Goal: Information Seeking & Learning: Learn about a topic

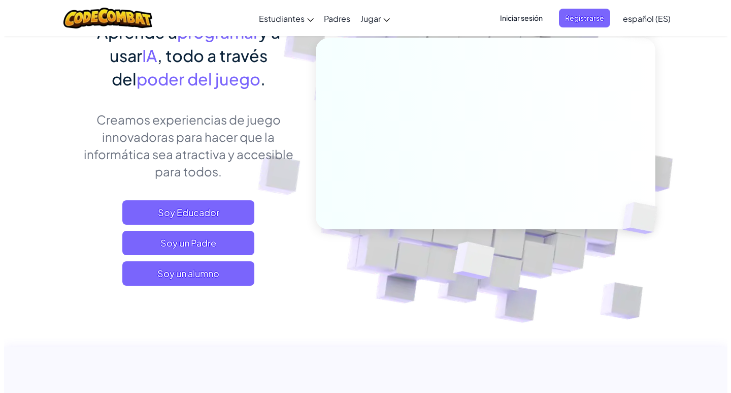
scroll to position [51, 0]
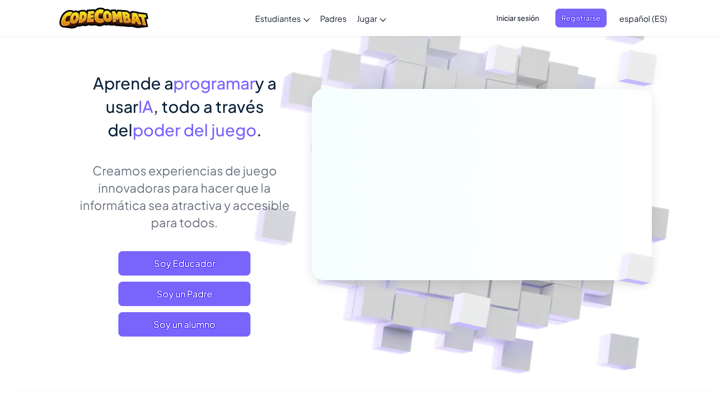
click at [506, 16] on span "Iniciar sesión" at bounding box center [517, 18] width 55 height 19
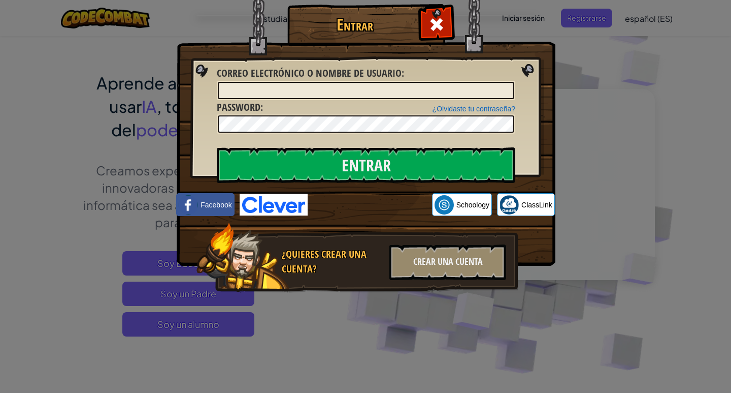
click at [152, 141] on div "Entrar Error desconocido. Correo electrónico o nombre de usuario : ¿Olvidaste t…" at bounding box center [365, 196] width 731 height 393
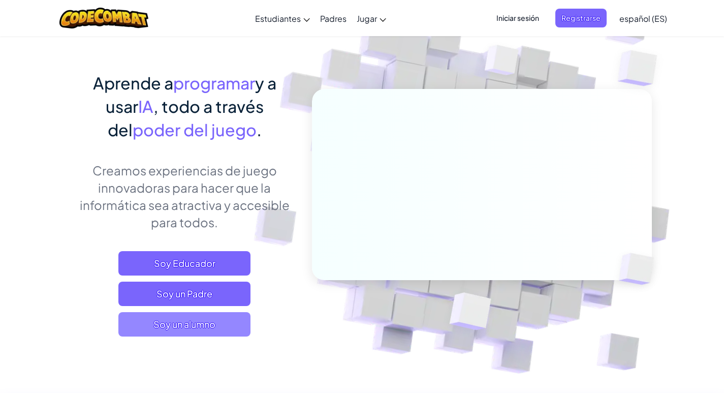
click at [199, 323] on span "Soy un alumno" at bounding box center [184, 324] width 132 height 24
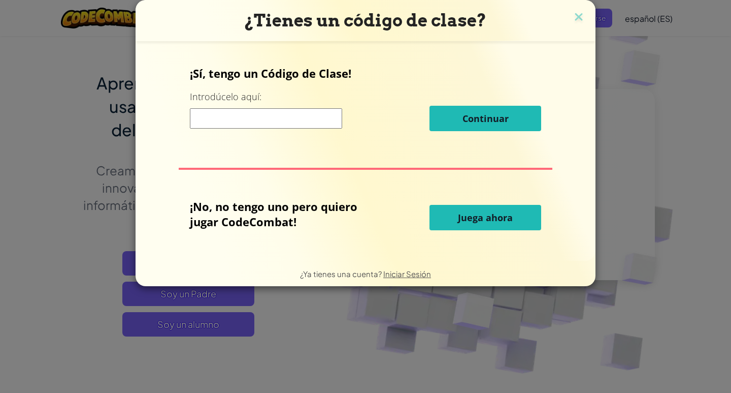
click at [287, 119] on input at bounding box center [266, 118] width 152 height 20
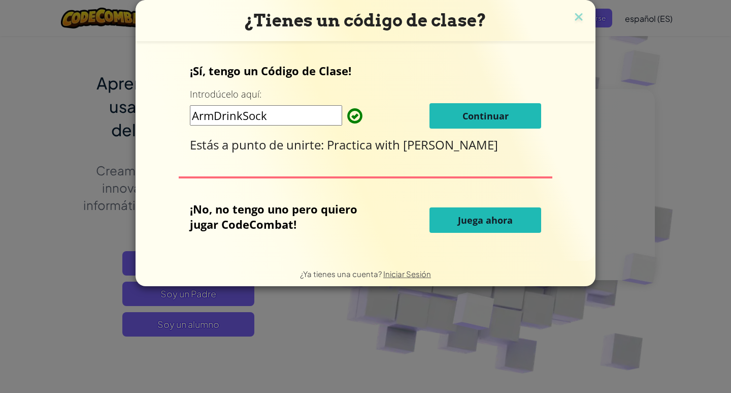
type input "ArmDrinkSock"
click at [479, 117] on span "Continuar" at bounding box center [486, 116] width 46 height 12
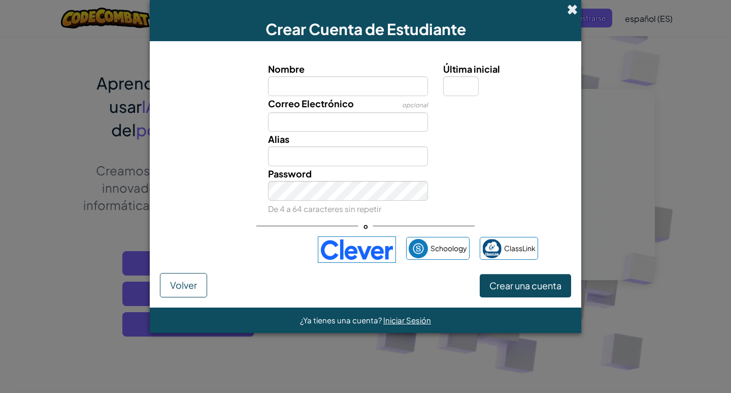
click at [575, 9] on span at bounding box center [572, 9] width 11 height 11
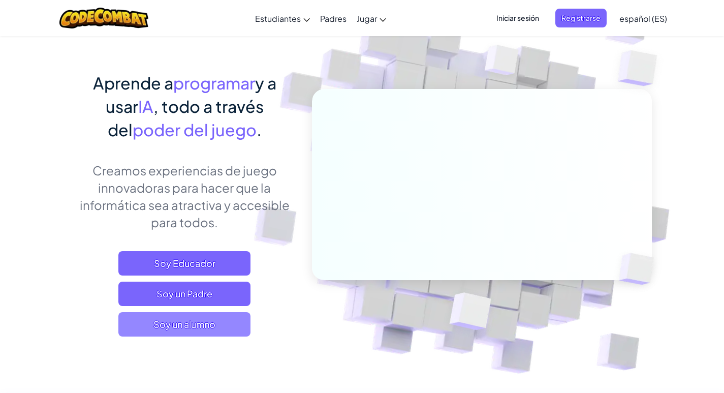
click at [222, 326] on span "Soy un alumno" at bounding box center [184, 324] width 132 height 24
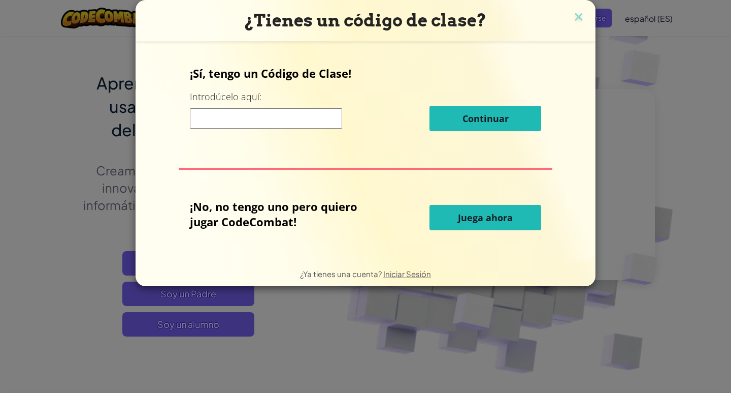
click at [288, 117] on input at bounding box center [266, 118] width 152 height 20
type input "ArmDrinkSock"
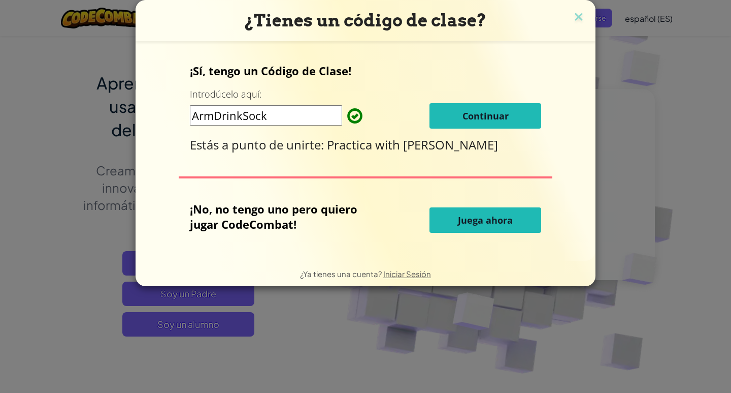
click at [472, 115] on span "Continuar" at bounding box center [486, 116] width 46 height 12
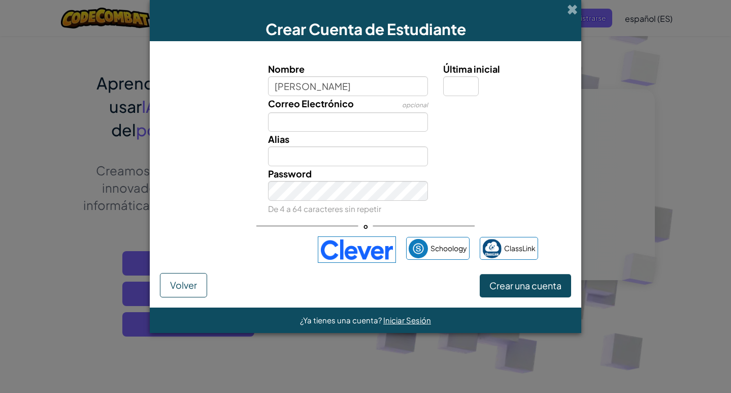
type input "Darko Valenzuela Herreros"
click at [312, 112] on input "Correo Electrónico" at bounding box center [348, 122] width 161 height 20
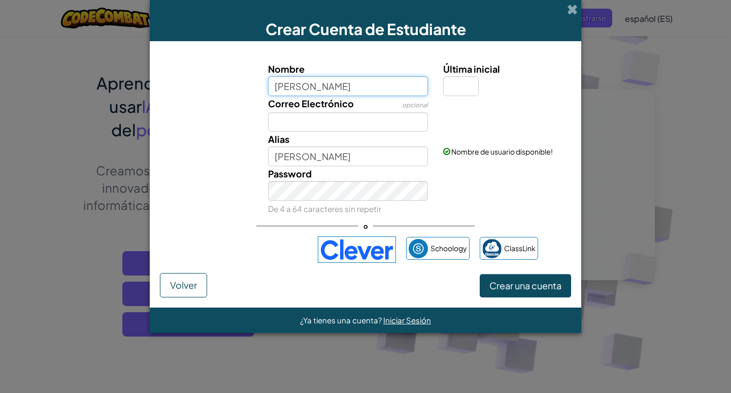
click at [393, 80] on input "Darko Valenzuela Herreros" at bounding box center [348, 86] width 161 height 20
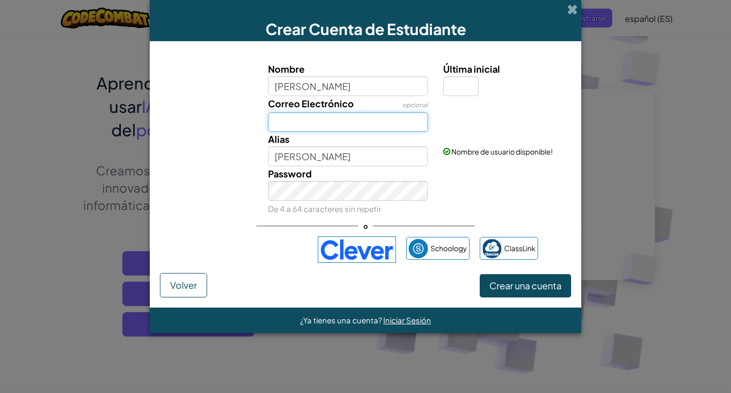
click at [337, 120] on input "Correo Electrónico" at bounding box center [348, 122] width 161 height 20
click at [359, 125] on input "darkitovalenzuela" at bounding box center [348, 122] width 161 height 20
click at [355, 127] on input "darkitovalenzuela" at bounding box center [348, 122] width 161 height 20
type input "darkitovalenzuela@gmail.com"
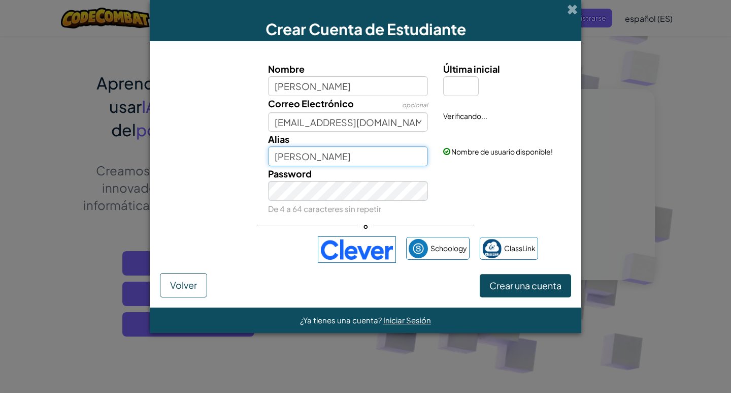
click at [396, 157] on input "Darko Valenzuela Herreros" at bounding box center [348, 156] width 161 height 20
type input "D"
type input "Chavo del 8"
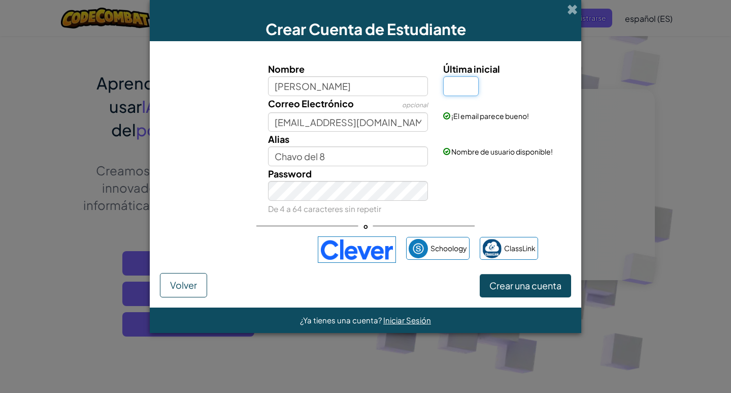
click at [466, 90] on input "Última inicial" at bounding box center [461, 86] width 36 height 20
type input "o"
type input "[PERSON_NAME]"
click at [550, 281] on span "Crear una cuenta" at bounding box center [526, 285] width 72 height 12
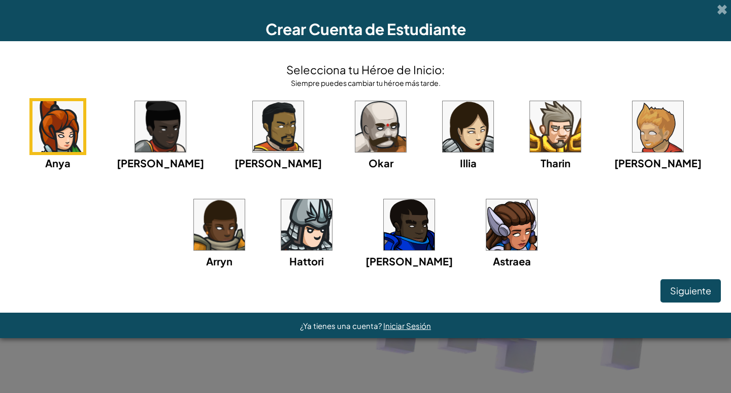
click at [633, 129] on img at bounding box center [658, 126] width 51 height 51
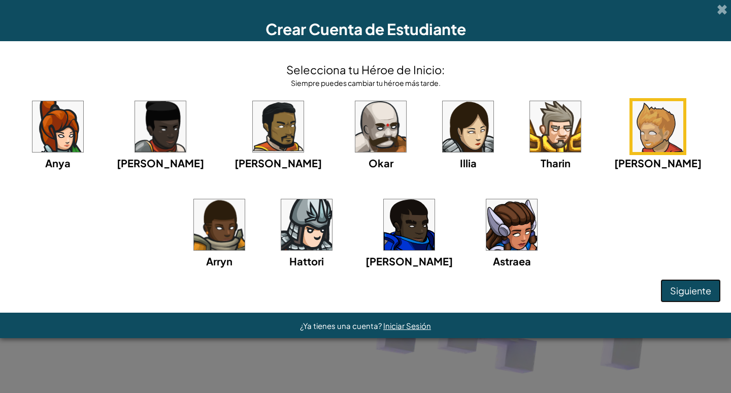
click at [687, 293] on span "Siguiente" at bounding box center [691, 290] width 41 height 12
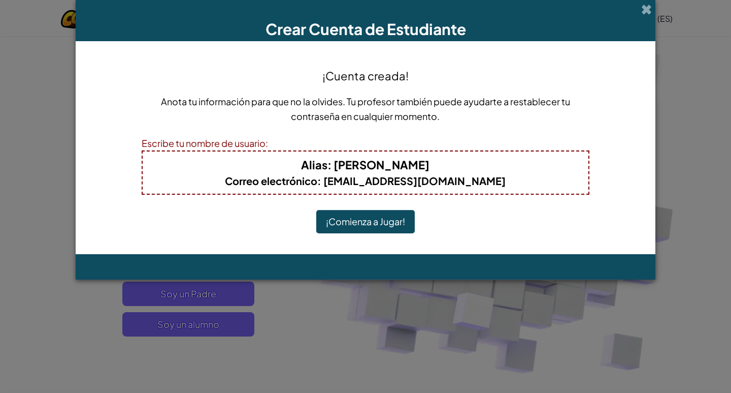
click at [351, 221] on button "¡Comienza a Jugar!" at bounding box center [365, 221] width 99 height 23
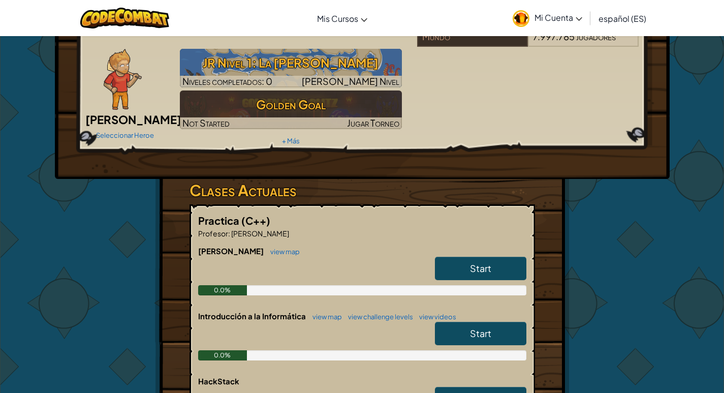
scroll to position [102, 0]
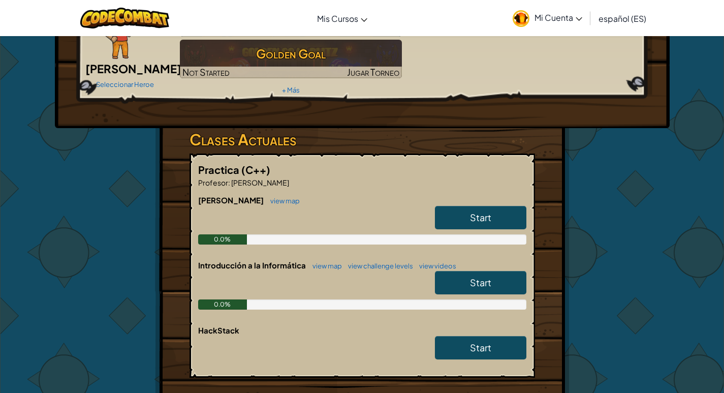
click at [455, 206] on link "Start" at bounding box center [480, 217] width 91 height 23
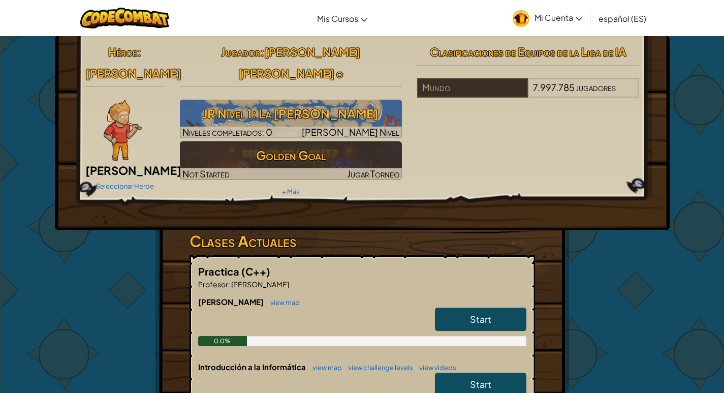
select select "es-ES"
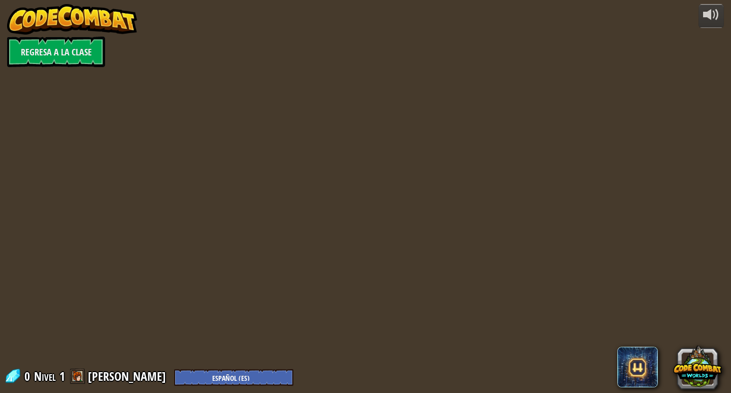
select select "es-ES"
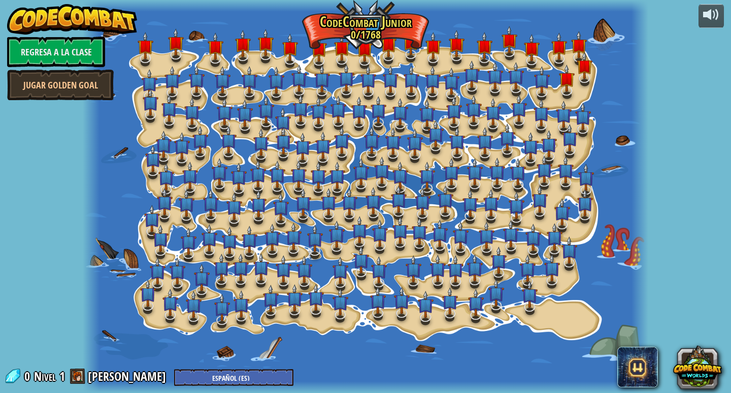
select select "es-ES"
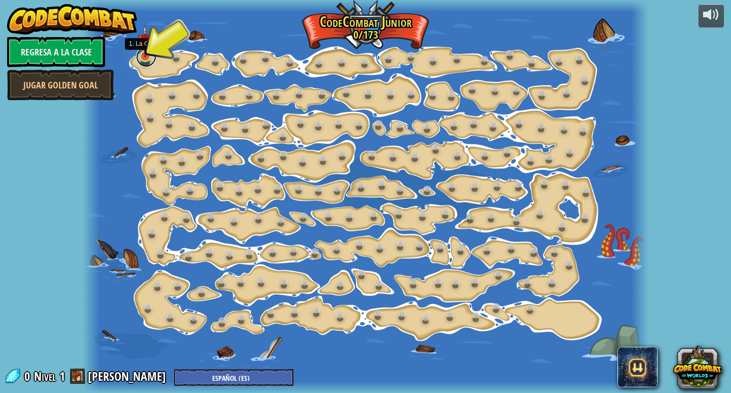
click at [142, 60] on link at bounding box center [146, 57] width 20 height 20
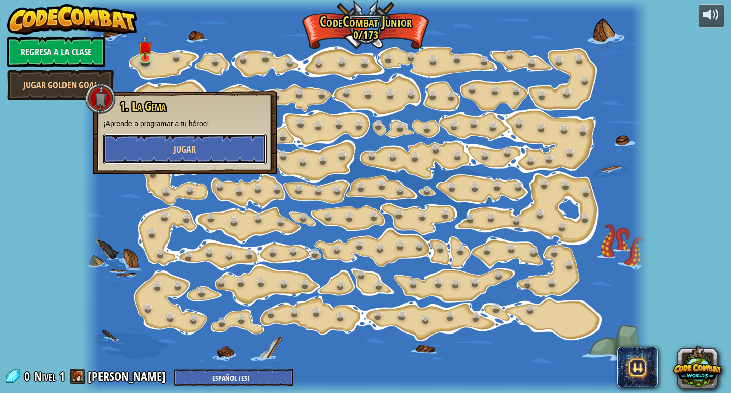
click at [160, 147] on button "Jugar" at bounding box center [185, 149] width 164 height 30
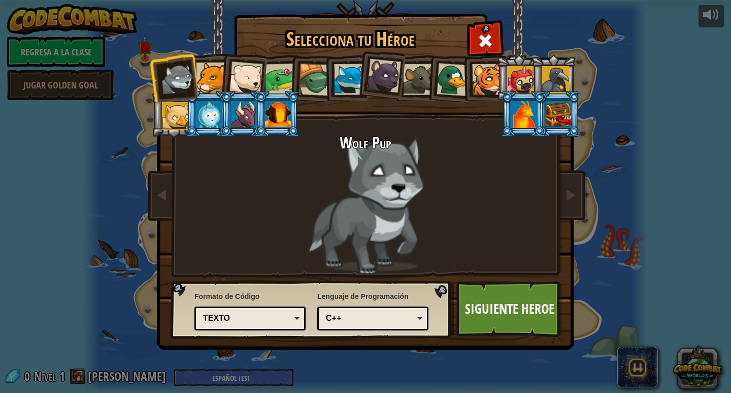
click at [278, 113] on div at bounding box center [278, 114] width 26 height 27
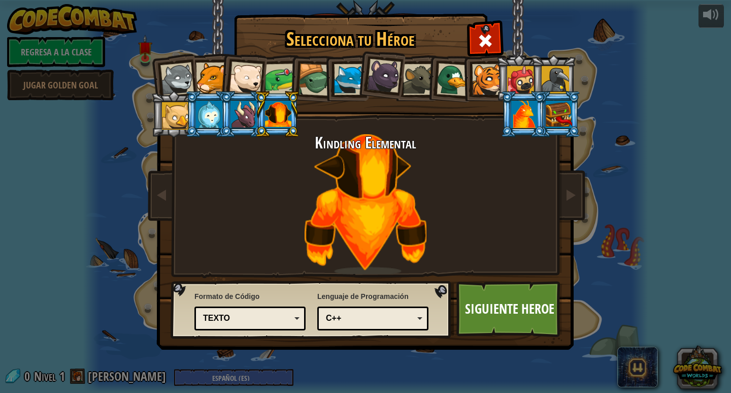
click at [519, 106] on div at bounding box center [525, 114] width 26 height 27
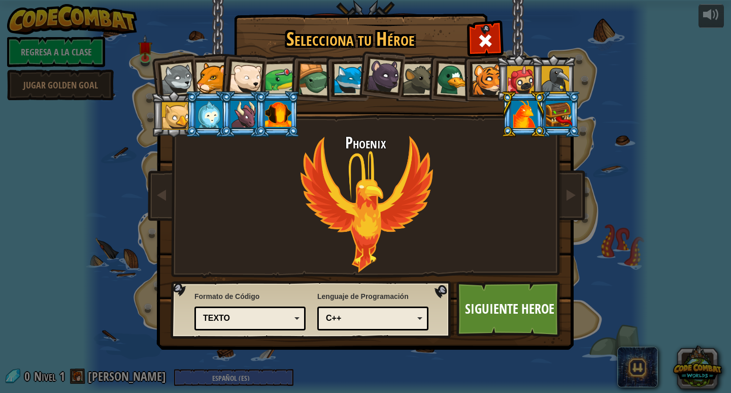
click at [553, 110] on div at bounding box center [559, 114] width 26 height 27
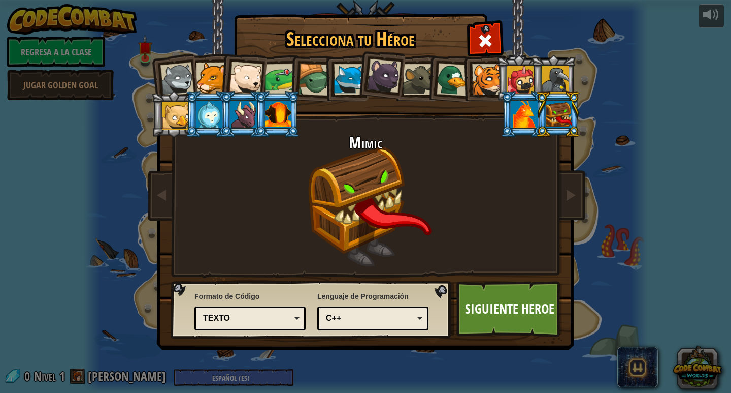
click at [554, 81] on div at bounding box center [555, 79] width 27 height 27
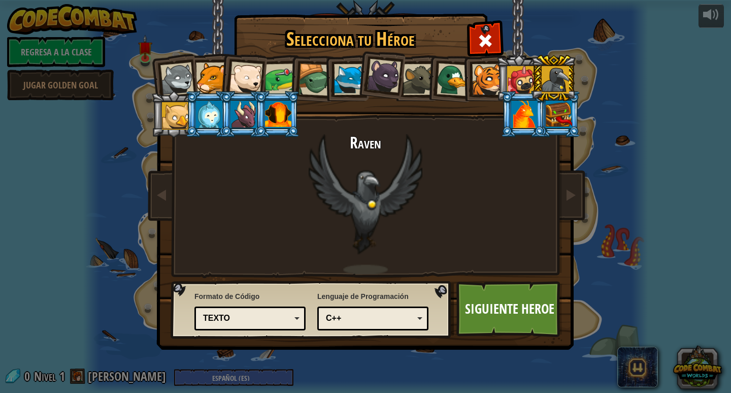
click at [538, 81] on li at bounding box center [554, 78] width 46 height 46
click at [530, 84] on div at bounding box center [520, 79] width 27 height 27
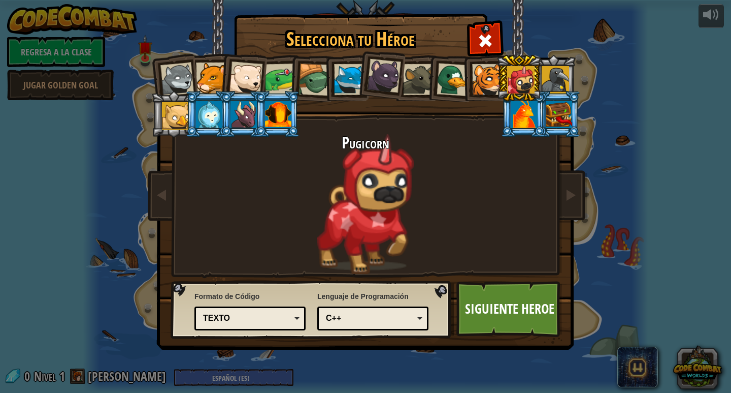
click at [273, 113] on div at bounding box center [278, 114] width 26 height 27
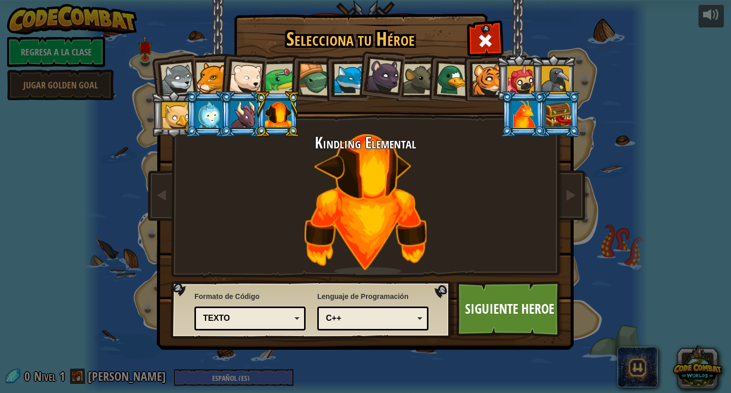
click at [520, 111] on div at bounding box center [525, 114] width 26 height 27
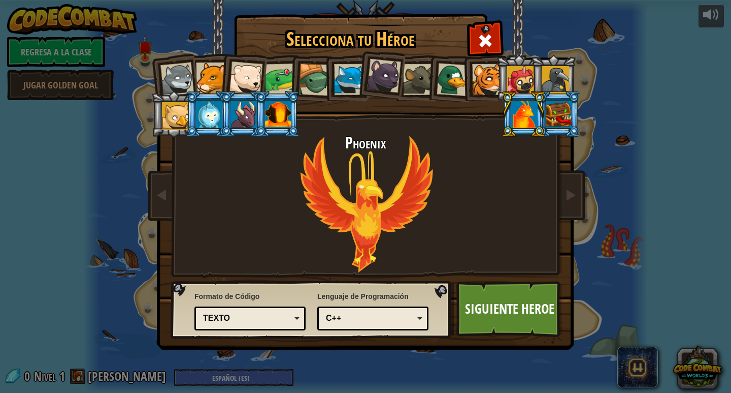
click at [289, 122] on div at bounding box center [278, 114] width 26 height 27
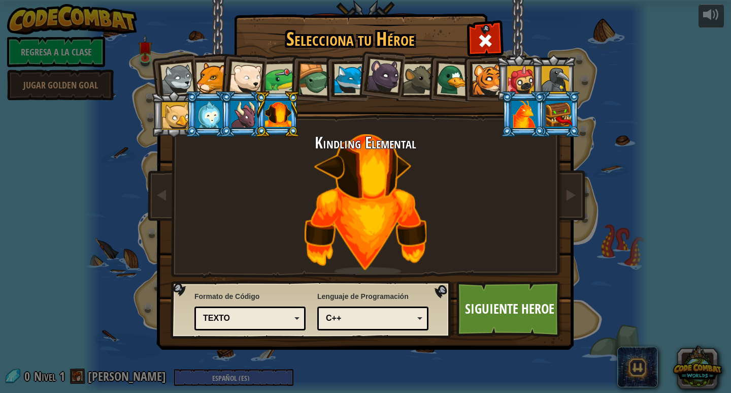
click at [287, 120] on div at bounding box center [278, 114] width 26 height 27
click at [489, 300] on link "Siguiente Heroe" at bounding box center [510, 309] width 106 height 56
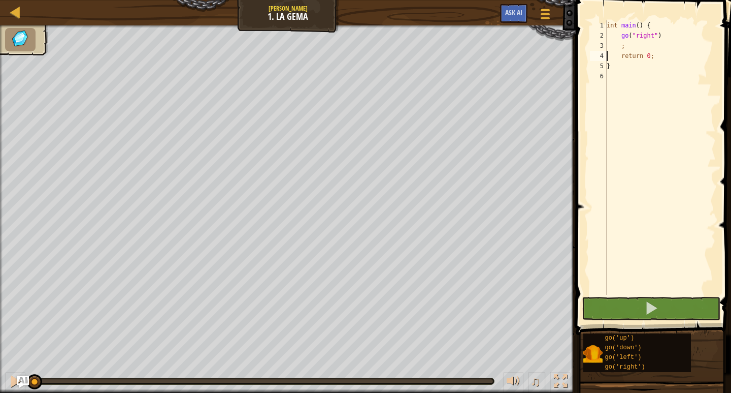
type textarea "}"
click at [611, 36] on div "int main ( ) { go ( " right " ) ; return 0 ; }" at bounding box center [660, 167] width 111 height 295
click at [615, 36] on div "int main ( ) { go ( " right " ) ; return 0 ; }" at bounding box center [660, 167] width 111 height 295
click at [608, 35] on div "int main ( ) { go ( " right " ) ; return 0 ; }" at bounding box center [660, 167] width 111 height 295
click at [612, 33] on div "int main ( ) { go ( " right " ) ; return 0 ; }" at bounding box center [660, 167] width 111 height 295
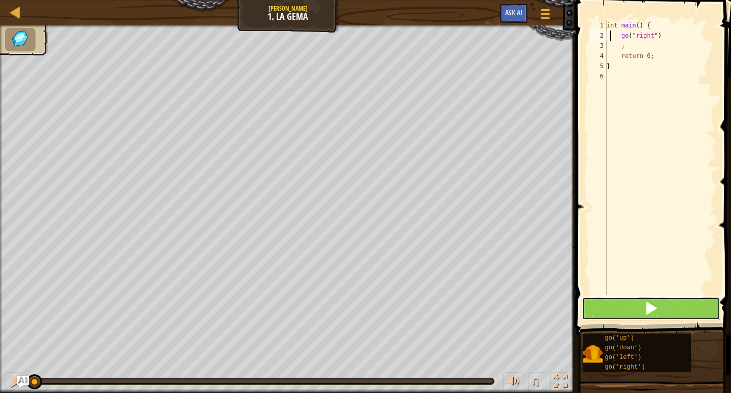
click at [629, 302] on button at bounding box center [651, 308] width 139 height 23
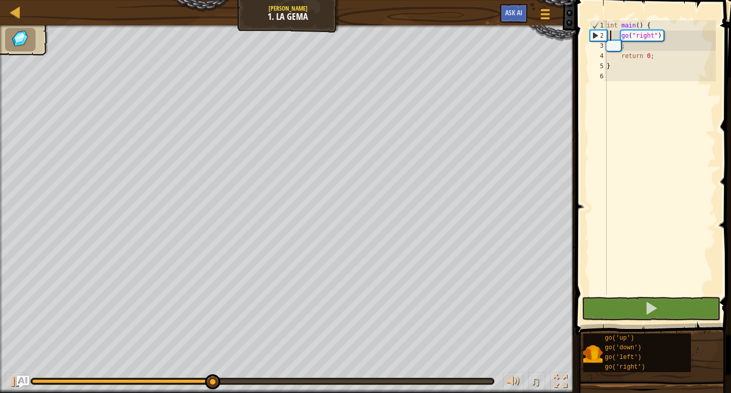
click at [618, 50] on div "int main ( ) { go ( " right " ) ; return 0 ; }" at bounding box center [660, 167] width 111 height 295
click at [612, 45] on div "int main ( ) { go ( " right " ) ; return 0 ; }" at bounding box center [660, 167] width 111 height 295
click at [615, 46] on div "int main ( ) { go ( " right " ) ; return 0 ; }" at bounding box center [660, 167] width 111 height 295
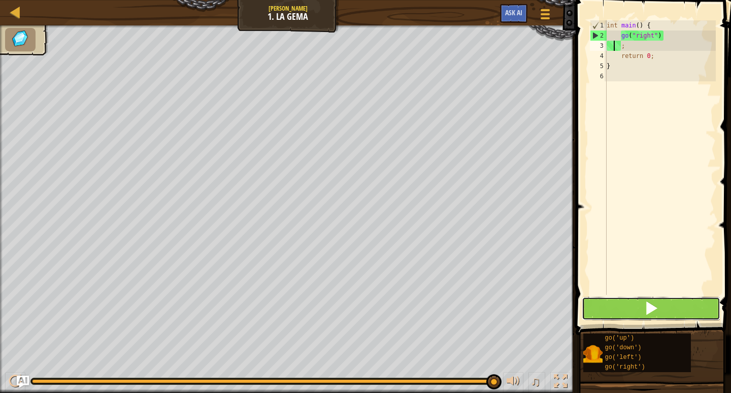
click at [669, 305] on button at bounding box center [651, 308] width 139 height 23
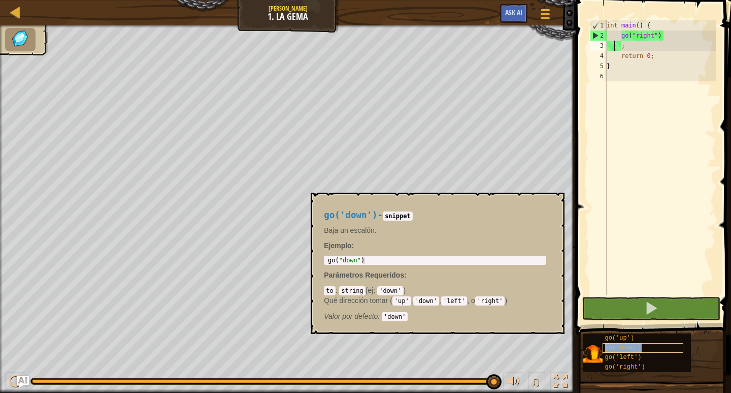
click at [627, 349] on span "go('down')" at bounding box center [624, 347] width 37 height 7
click at [652, 37] on div "int main ( ) { go ( " right " ) ; return 0 ; }" at bounding box center [660, 167] width 111 height 295
click at [657, 37] on div "int main ( ) { go ( " right " ) ; return 0 ; }" at bounding box center [660, 167] width 111 height 295
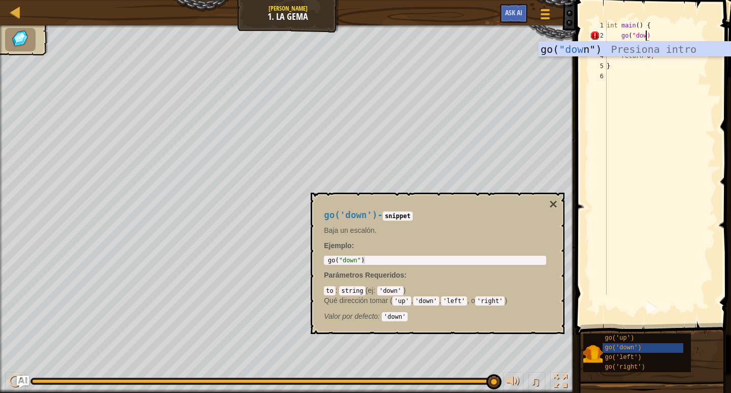
scroll to position [5, 6]
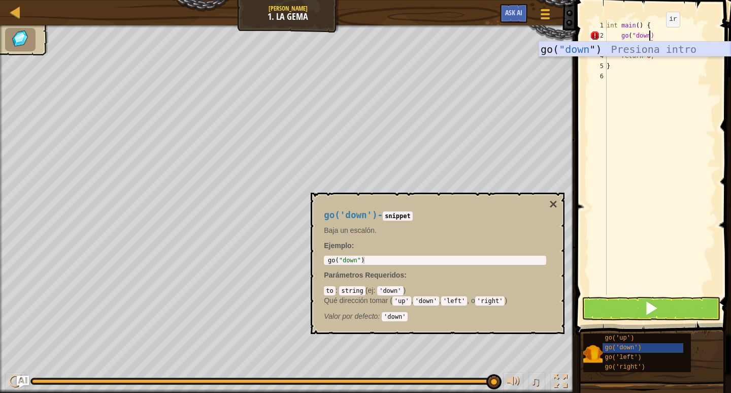
click at [651, 44] on div "go( "down ") Presiona intro" at bounding box center [635, 65] width 192 height 46
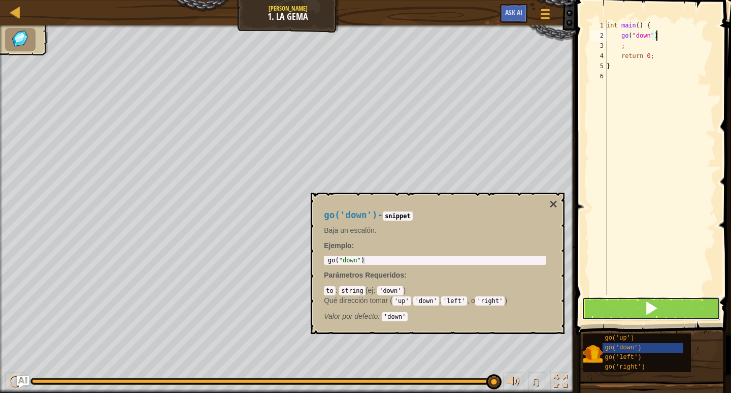
click at [657, 305] on span at bounding box center [652, 308] width 14 height 14
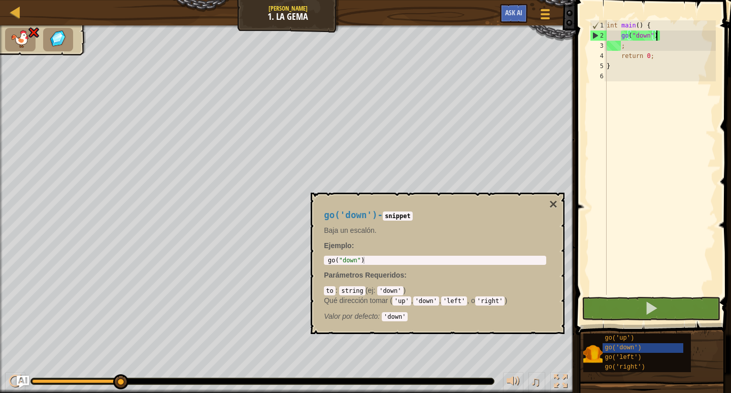
click at [559, 203] on div "go('down') - snippet Baja un escalón. Ejemplo : 1 go ( " down " ) ההההההההההההה…" at bounding box center [438, 263] width 254 height 141
click at [556, 203] on button "×" at bounding box center [554, 204] width 8 height 14
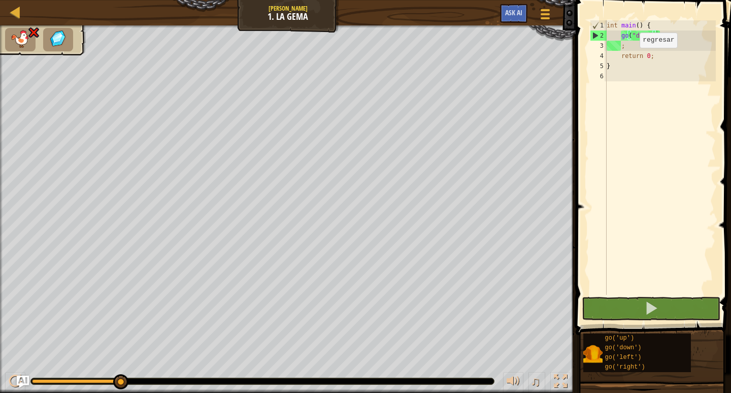
click at [631, 57] on div "int main ( ) { go ( " down " ) ; return 0 ; }" at bounding box center [660, 167] width 111 height 295
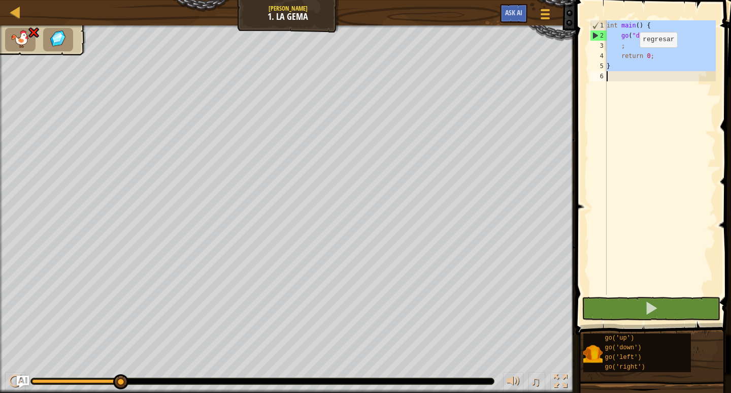
scroll to position [5, 0]
click at [631, 57] on div "int main ( ) { go ( " down " ) ; return 0 ; }" at bounding box center [660, 167] width 111 height 295
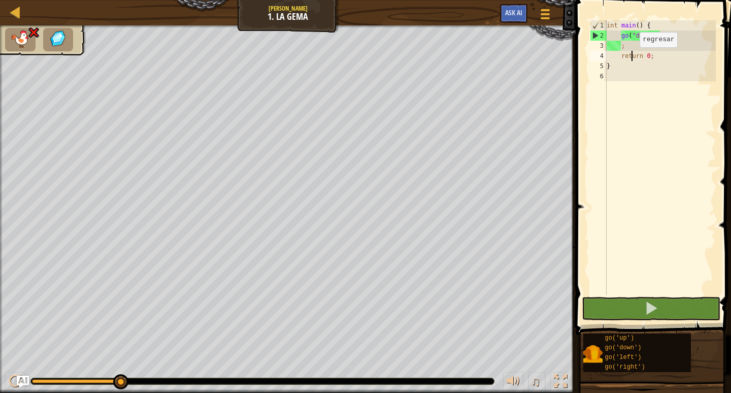
click at [631, 57] on div "int main ( ) { go ( " down " ) ; return 0 ; }" at bounding box center [660, 167] width 111 height 295
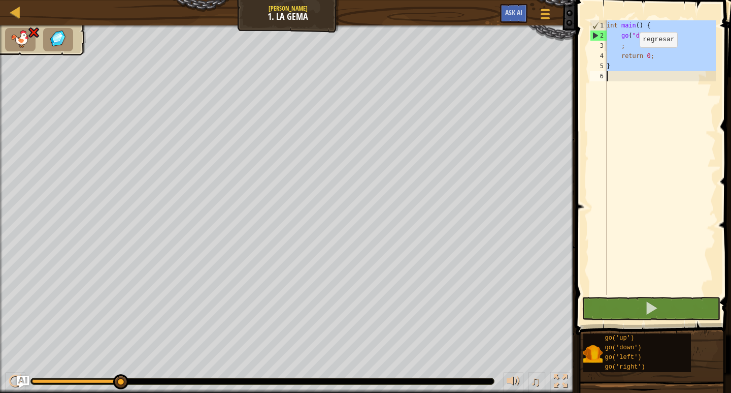
click at [631, 57] on div "int main ( ) { go ( " down " ) ; return 0 ; }" at bounding box center [660, 167] width 111 height 295
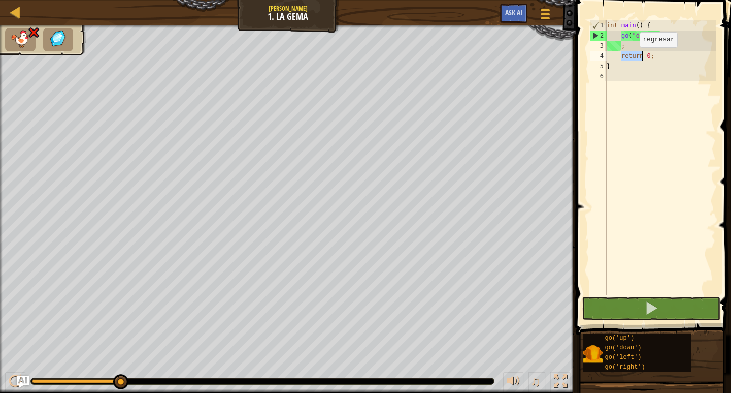
click at [631, 57] on div "int main ( ) { go ( " down " ) ; return 0 ; }" at bounding box center [660, 167] width 111 height 295
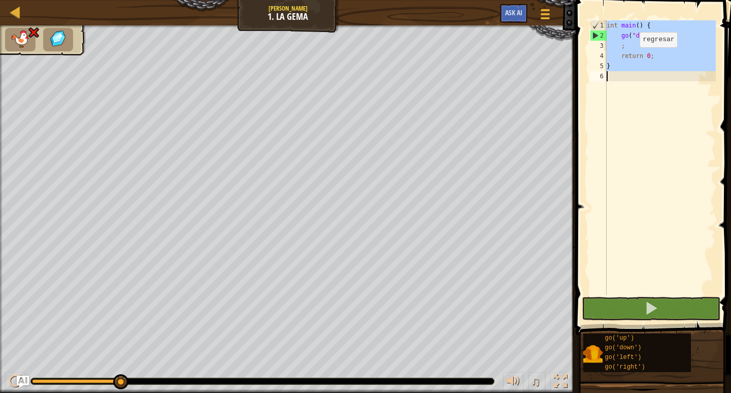
drag, startPoint x: 631, startPoint y: 57, endPoint x: 583, endPoint y: 93, distance: 59.9
click at [630, 59] on div "int main ( ) { go ( " down " ) ; return 0 ; }" at bounding box center [660, 167] width 111 height 295
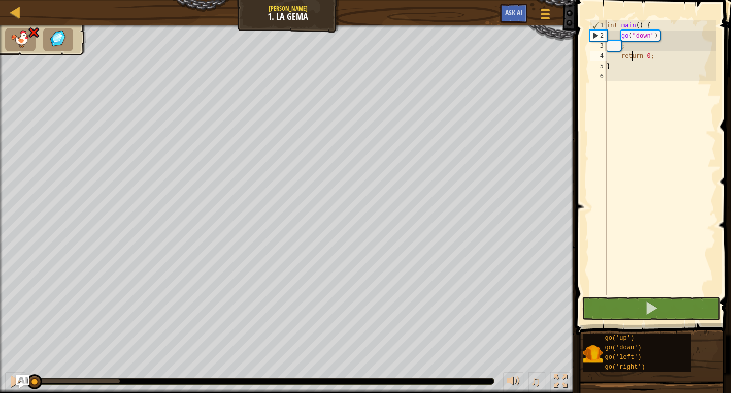
drag, startPoint x: 119, startPoint y: 377, endPoint x: 23, endPoint y: 378, distance: 95.5
click at [23, 378] on div "Mapa Júnior 1. La [PERSON_NAME] Menú del Juego Ask AI 1 ההההההההההההההההההההההה…" at bounding box center [365, 196] width 731 height 393
click at [652, 36] on div "int main ( ) { go ( " down " ) ; return 0 ; }" at bounding box center [660, 167] width 111 height 295
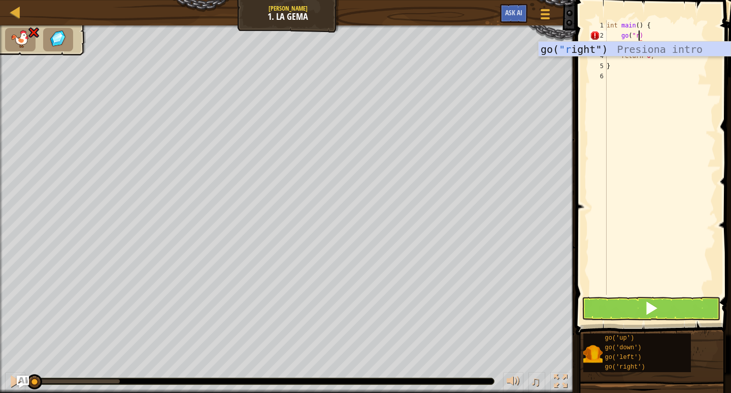
scroll to position [5, 5]
click at [617, 46] on div "go( "ri ght") Presiona intro" at bounding box center [635, 65] width 192 height 46
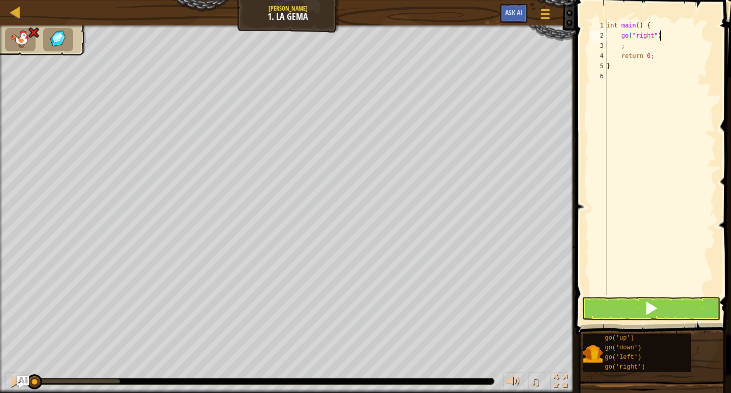
type textarea "go("right")"
click at [642, 303] on button at bounding box center [651, 308] width 139 height 23
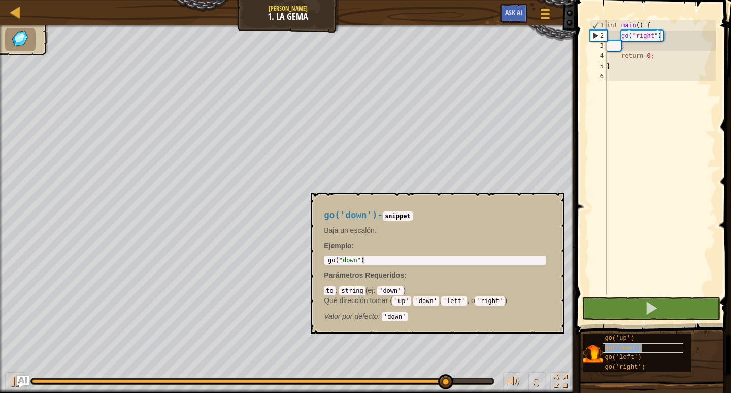
click at [616, 347] on span "go('down')" at bounding box center [624, 347] width 37 height 7
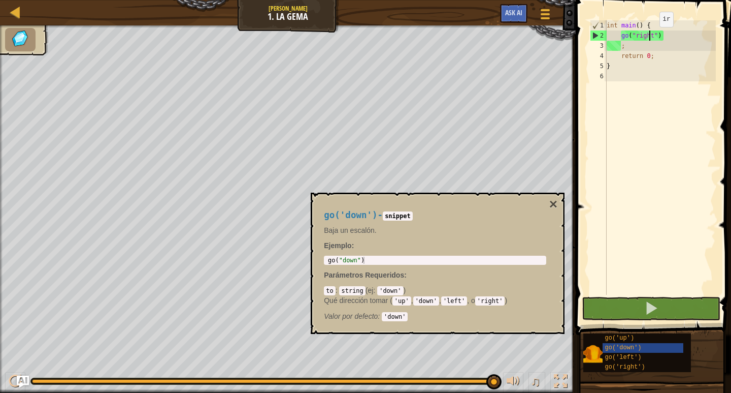
click at [651, 37] on div "int main ( ) { go ( " right " ) ; return 0 ; }" at bounding box center [660, 167] width 111 height 295
drag, startPoint x: 651, startPoint y: 37, endPoint x: 678, endPoint y: 89, distance: 58.8
click at [678, 89] on div "int main ( ) { go ( " right " ) ; return 0 ; }" at bounding box center [660, 167] width 111 height 295
click at [658, 36] on div "int main ( ) { go ( " right " ) ; return 0 ; }" at bounding box center [660, 167] width 111 height 295
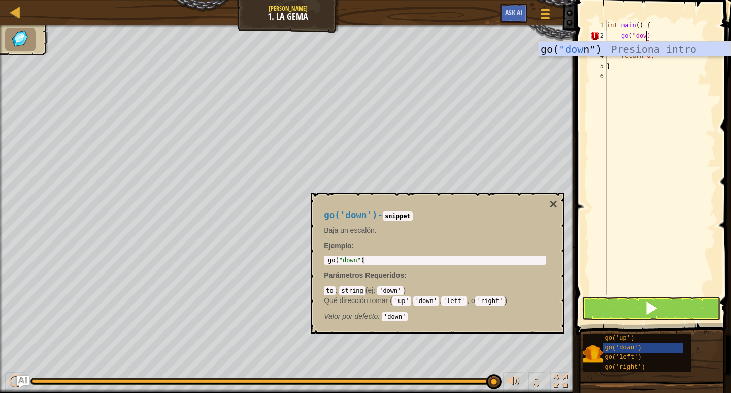
scroll to position [5, 6]
click at [671, 48] on div "go( "down ") Presiona intro" at bounding box center [635, 65] width 192 height 46
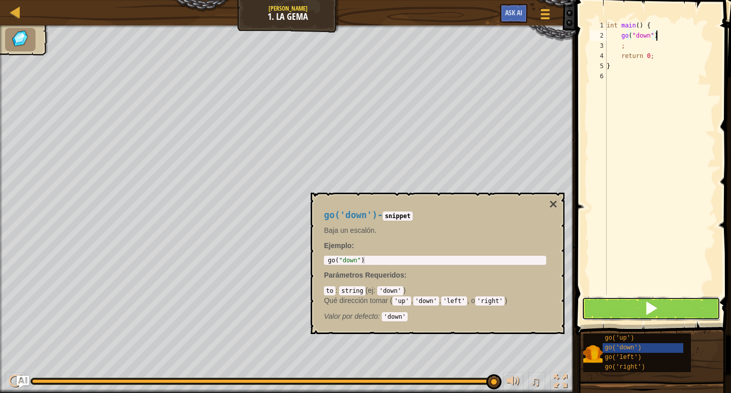
click at [637, 310] on button at bounding box center [651, 308] width 139 height 23
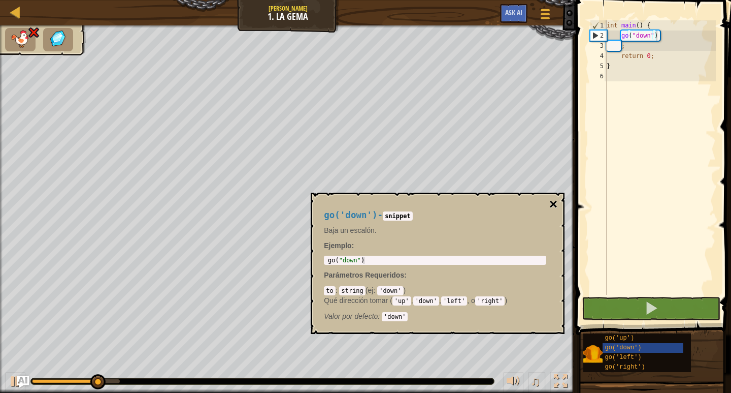
click at [555, 200] on button "×" at bounding box center [554, 204] width 8 height 14
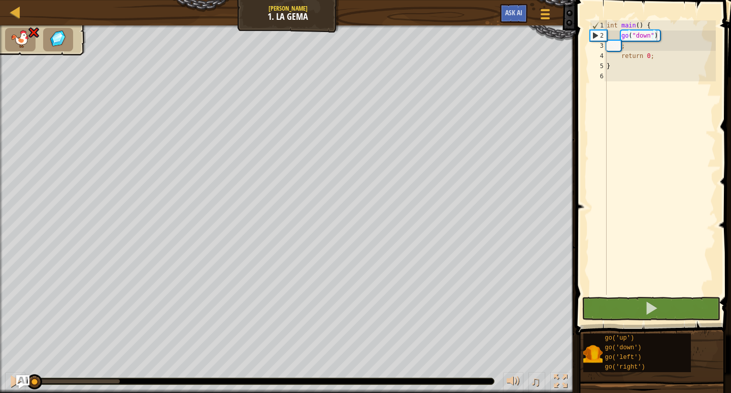
drag, startPoint x: 123, startPoint y: 384, endPoint x: 18, endPoint y: 377, distance: 104.9
click at [18, 377] on div "Mapa Júnior 1. La [PERSON_NAME] Menú del Juego Ask AI 1 ההההההההההההההההההההההה…" at bounding box center [365, 196] width 731 height 393
drag, startPoint x: 35, startPoint y: 379, endPoint x: 0, endPoint y: 376, distance: 34.7
click at [0, 376] on div "♫" at bounding box center [288, 378] width 576 height 30
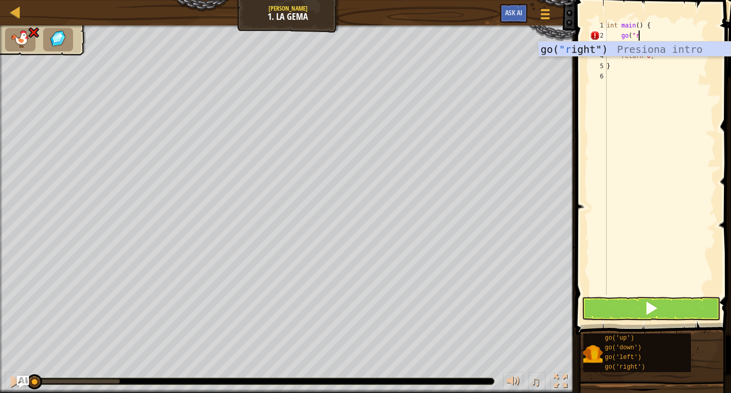
scroll to position [5, 5]
type textarea "go("rig"
click at [635, 50] on div "go( "rig ht") Presiona intro" at bounding box center [635, 65] width 192 height 46
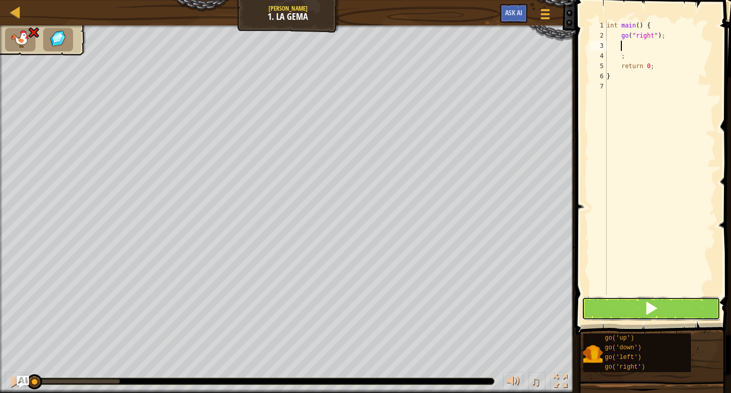
click at [643, 310] on button at bounding box center [651, 308] width 139 height 23
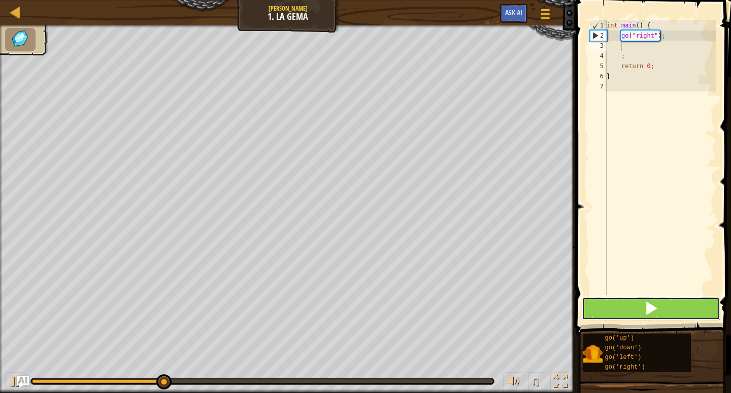
click at [664, 306] on button at bounding box center [651, 308] width 139 height 23
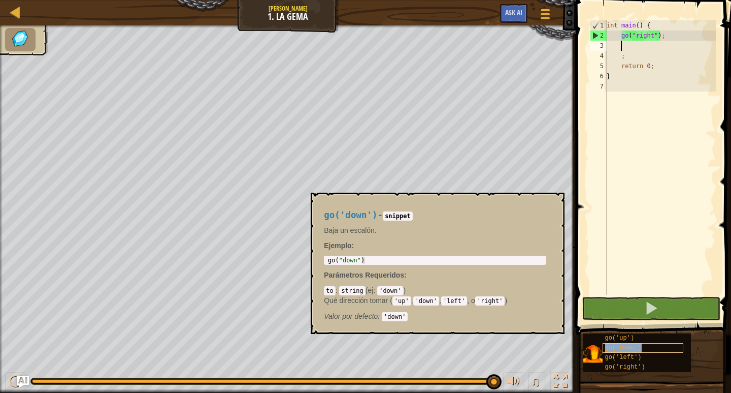
click at [637, 351] on div "go('down')" at bounding box center [643, 348] width 81 height 10
click at [432, 300] on code "'down'" at bounding box center [426, 300] width 26 height 9
drag, startPoint x: 436, startPoint y: 300, endPoint x: 418, endPoint y: 300, distance: 18.8
click at [418, 300] on code "'down'" at bounding box center [426, 300] width 26 height 9
drag, startPoint x: 637, startPoint y: 39, endPoint x: 486, endPoint y: 225, distance: 240.1
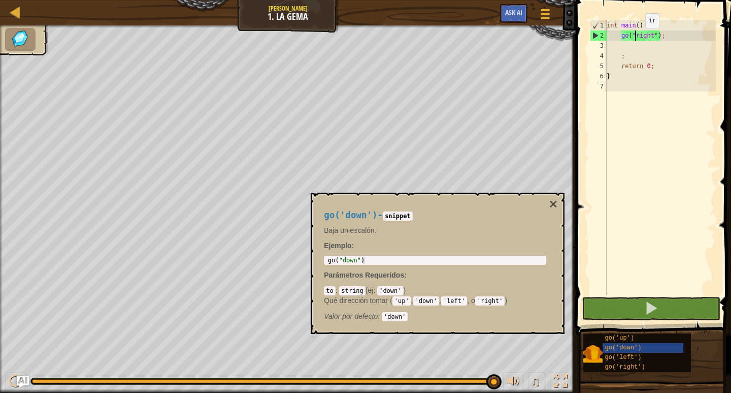
click at [486, 225] on p "Baja un escalón." at bounding box center [435, 230] width 222 height 10
click at [654, 35] on div "int main ( ) { go ( " right " ) ; ; return 0 ; }" at bounding box center [660, 167] width 111 height 295
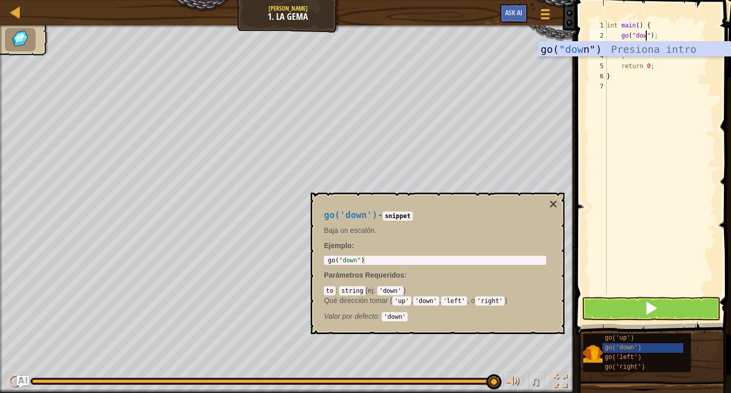
scroll to position [5, 7]
click at [655, 43] on div "go( "down ") Presiona intro" at bounding box center [635, 65] width 192 height 46
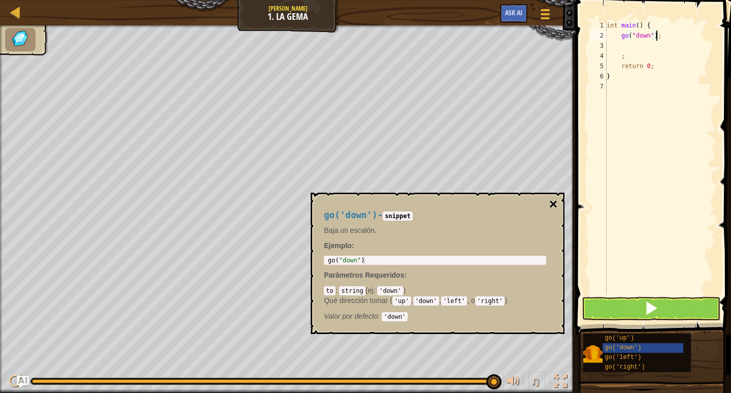
click at [555, 202] on button "×" at bounding box center [554, 204] width 8 height 14
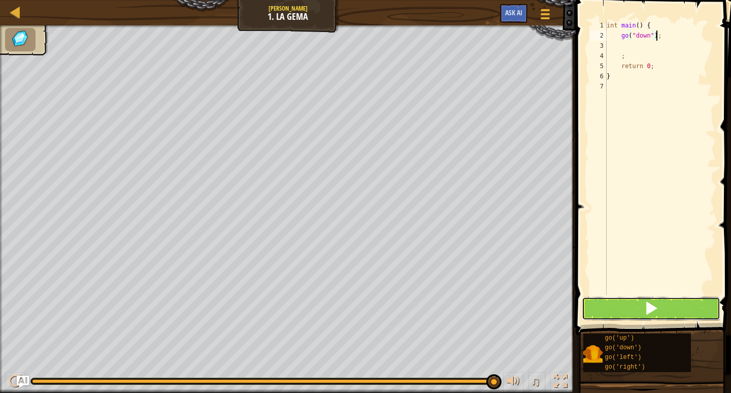
click at [630, 306] on button at bounding box center [651, 308] width 139 height 23
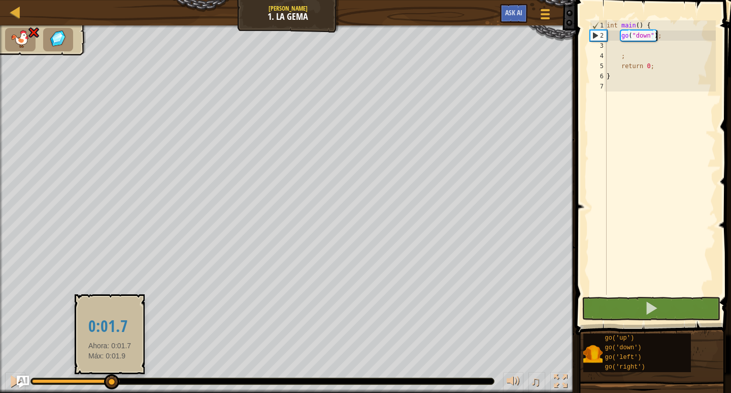
drag, startPoint x: 120, startPoint y: 380, endPoint x: 52, endPoint y: 378, distance: 68.6
click at [104, 378] on div at bounding box center [111, 381] width 15 height 15
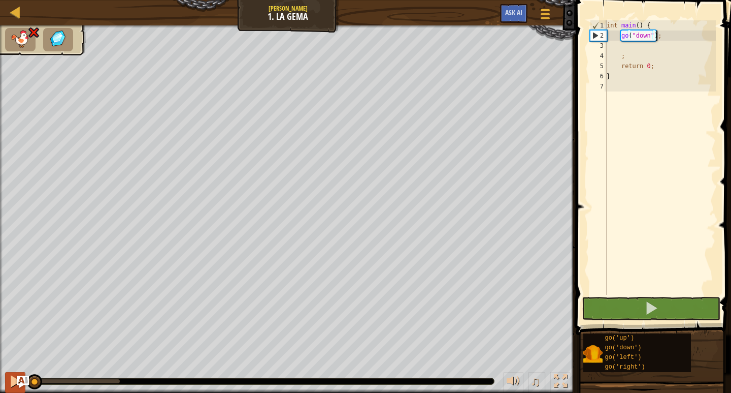
drag, startPoint x: 59, startPoint y: 376, endPoint x: 15, endPoint y: 376, distance: 44.2
click at [15, 376] on div "♫" at bounding box center [288, 378] width 576 height 30
click at [651, 38] on div "int main ( ) { go ( " down " ) ; ; return 0 ; }" at bounding box center [660, 167] width 111 height 295
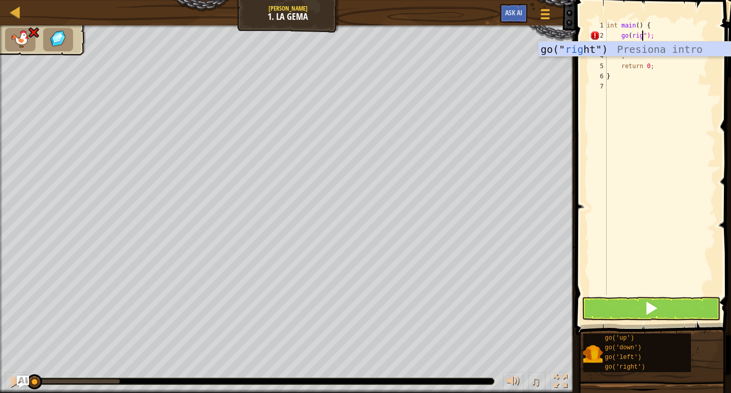
scroll to position [5, 6]
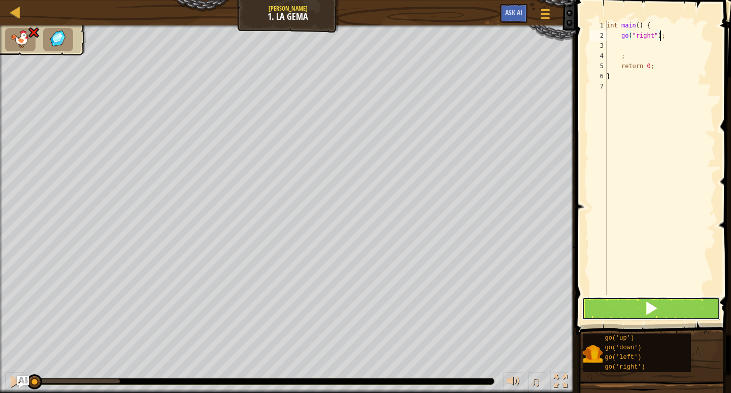
click at [628, 317] on button at bounding box center [651, 308] width 139 height 23
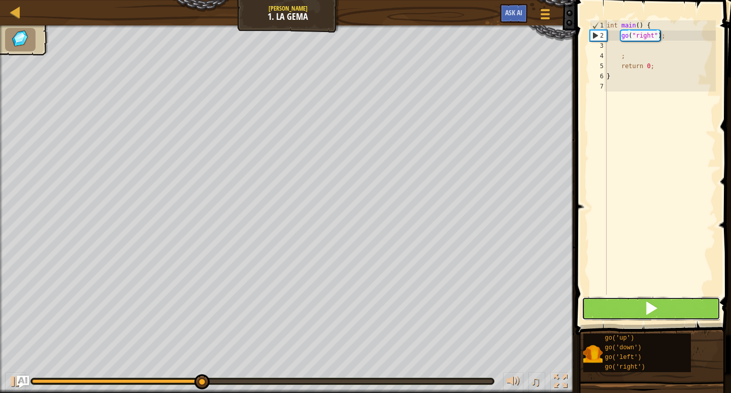
click at [629, 310] on button at bounding box center [651, 308] width 139 height 23
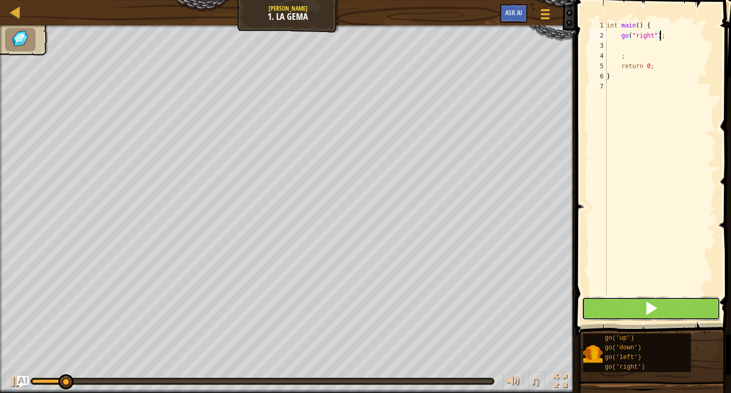
click at [629, 310] on button at bounding box center [651, 308] width 139 height 23
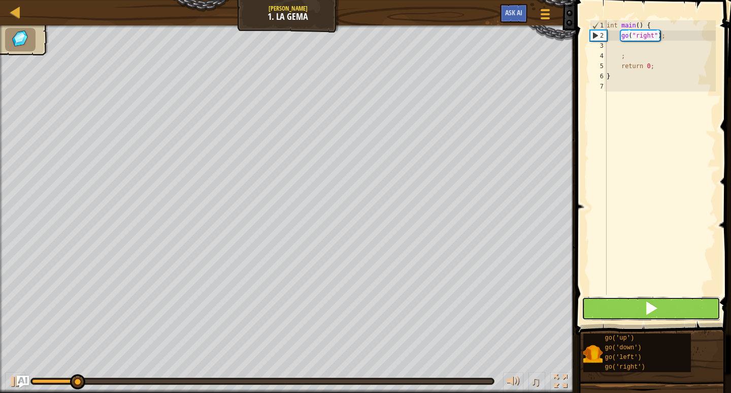
click at [629, 310] on button at bounding box center [651, 308] width 139 height 23
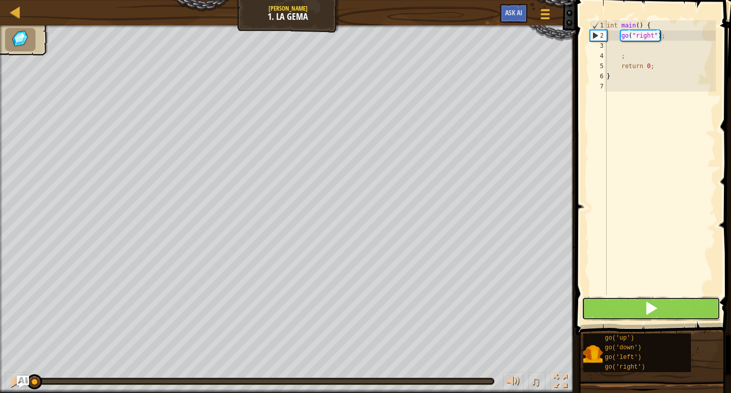
click at [629, 310] on button at bounding box center [651, 308] width 139 height 23
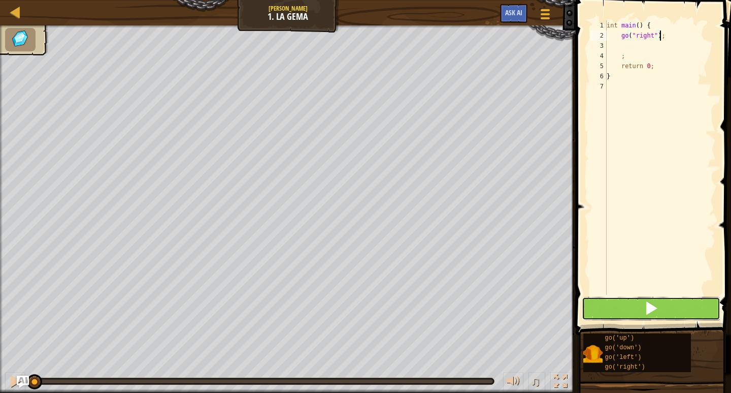
click at [629, 310] on button at bounding box center [651, 308] width 139 height 23
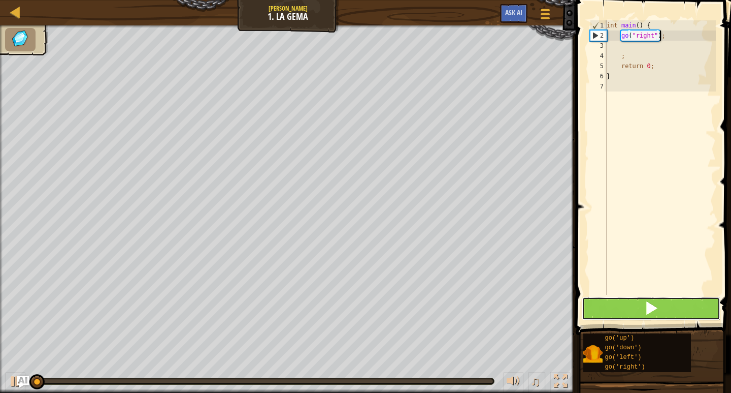
click at [629, 310] on button at bounding box center [651, 308] width 139 height 23
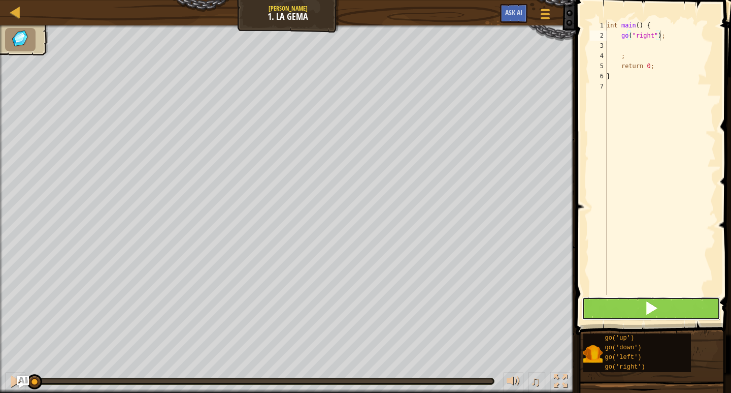
click at [629, 310] on button at bounding box center [651, 308] width 139 height 23
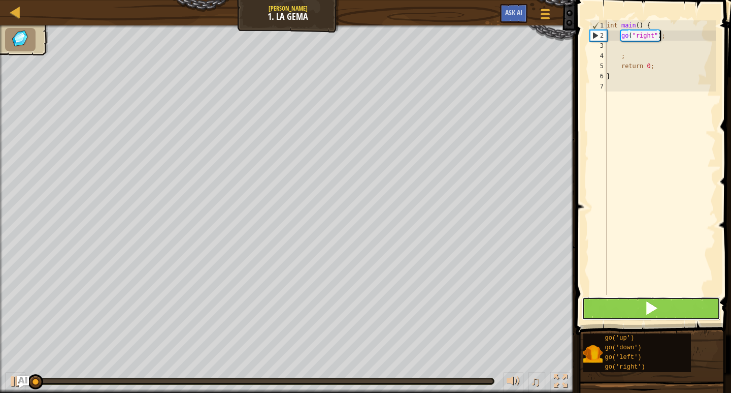
click at [629, 310] on button at bounding box center [651, 308] width 139 height 23
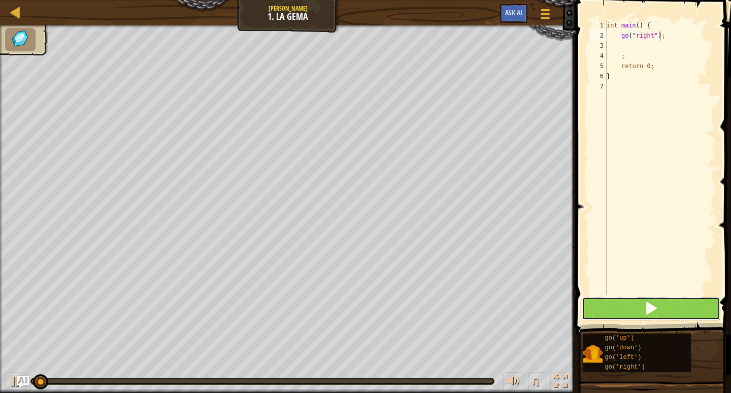
click at [629, 310] on button at bounding box center [651, 308] width 139 height 23
drag, startPoint x: 629, startPoint y: 310, endPoint x: 629, endPoint y: 298, distance: 12.2
click at [629, 299] on button at bounding box center [651, 308] width 139 height 23
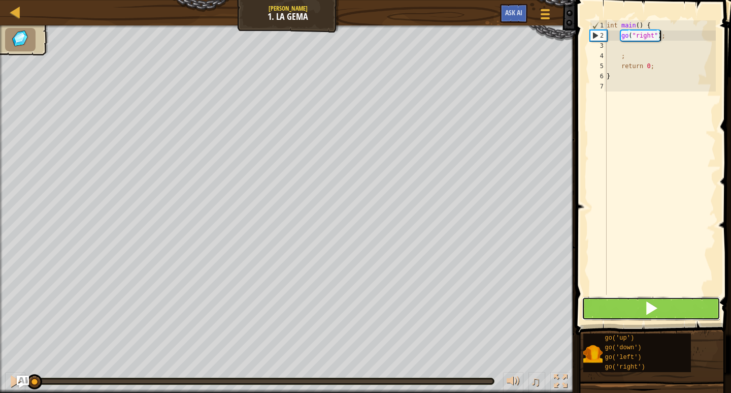
click at [629, 298] on button at bounding box center [651, 308] width 139 height 23
click at [628, 304] on button at bounding box center [651, 308] width 139 height 23
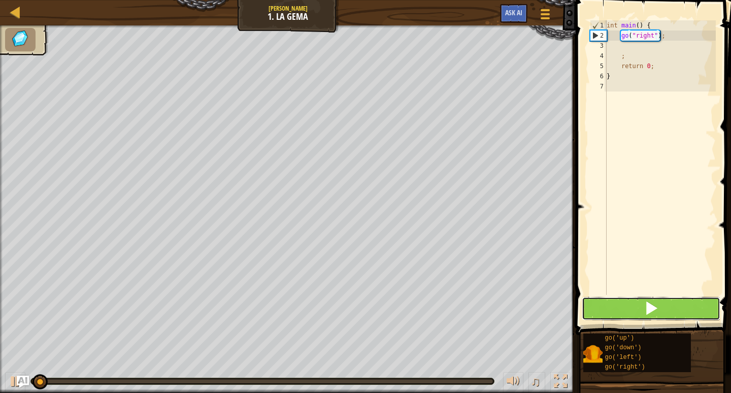
click at [628, 304] on button at bounding box center [651, 308] width 139 height 23
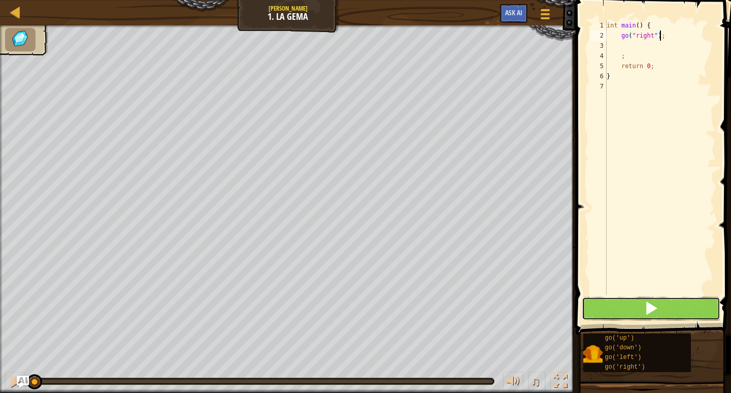
click at [628, 304] on button at bounding box center [651, 308] width 139 height 23
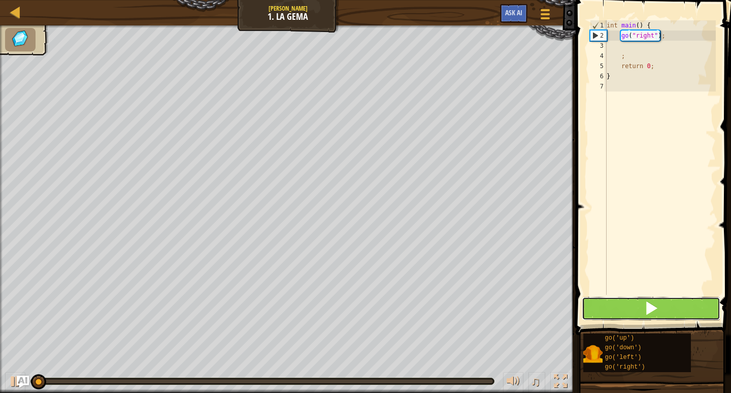
click at [628, 304] on button at bounding box center [651, 308] width 139 height 23
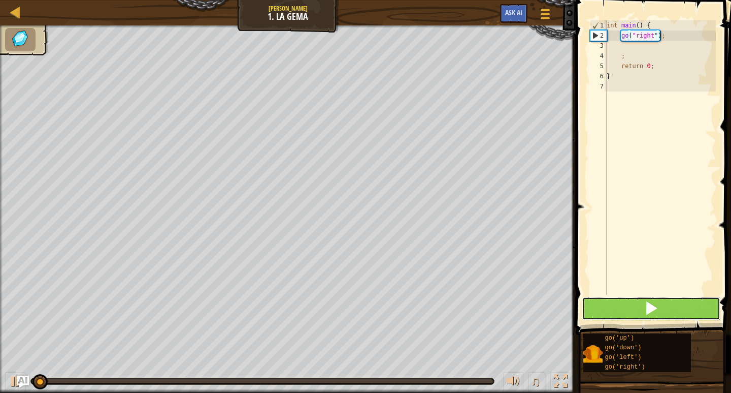
click at [628, 304] on button at bounding box center [651, 308] width 139 height 23
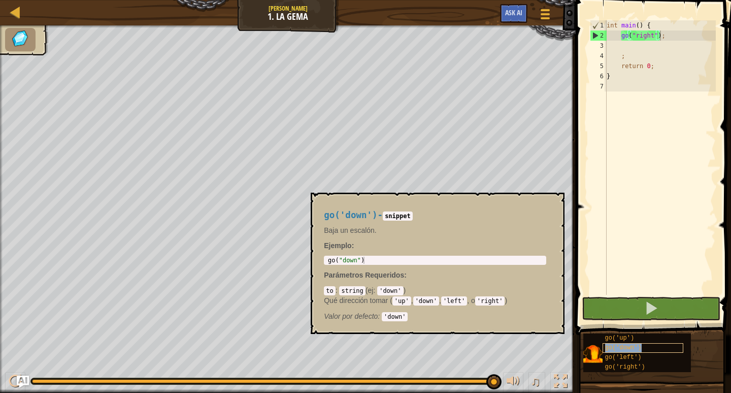
click at [607, 346] on span "go('down')" at bounding box center [624, 347] width 37 height 7
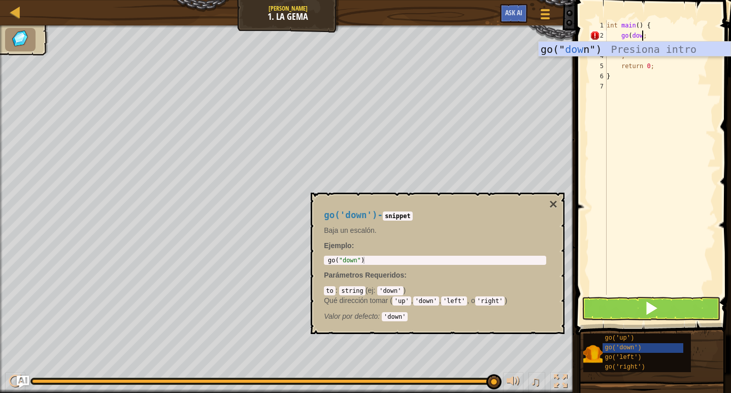
scroll to position [5, 6]
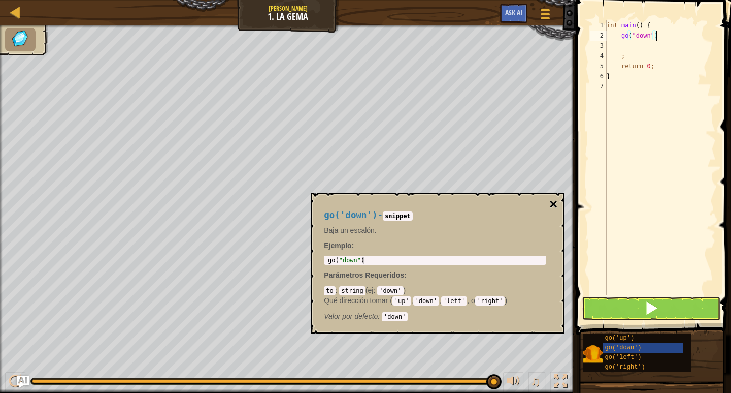
type textarea "go("down")"
click at [554, 203] on button "×" at bounding box center [554, 204] width 8 height 14
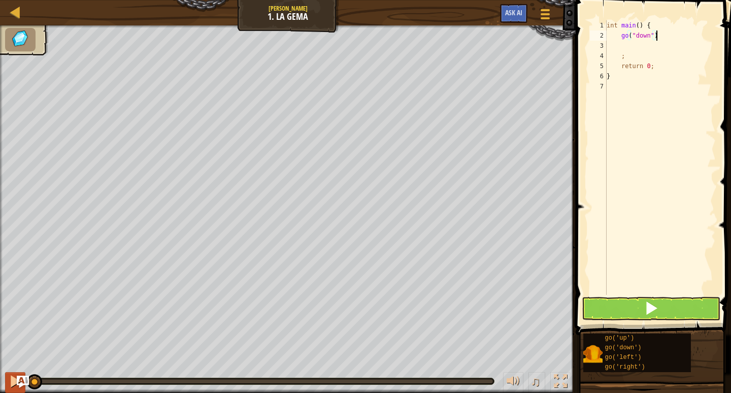
drag, startPoint x: 488, startPoint y: 377, endPoint x: 5, endPoint y: 376, distance: 483.1
click at [5, 376] on div "♫" at bounding box center [288, 378] width 576 height 30
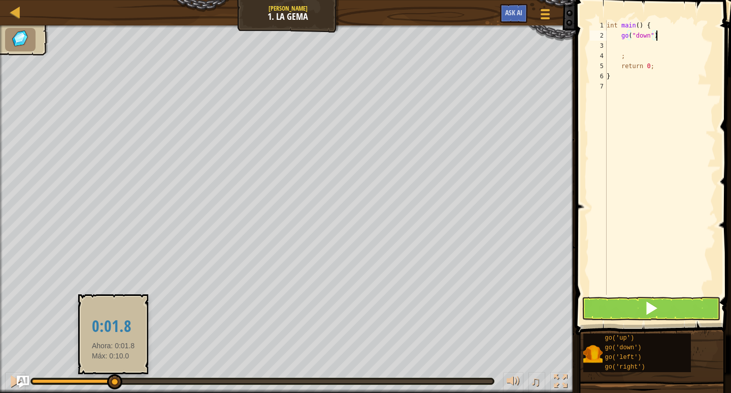
drag, startPoint x: 31, startPoint y: 380, endPoint x: 114, endPoint y: 384, distance: 82.9
click at [114, 384] on div at bounding box center [114, 381] width 15 height 15
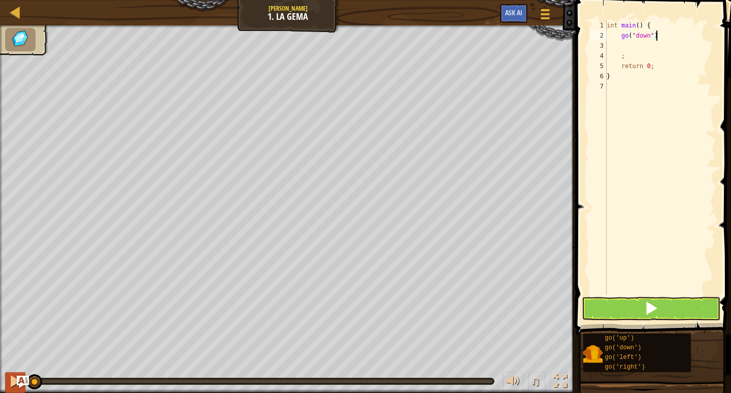
drag, startPoint x: 110, startPoint y: 385, endPoint x: 16, endPoint y: 380, distance: 94.6
click at [15, 382] on div "♫" at bounding box center [288, 378] width 576 height 30
click at [16, 375] on div at bounding box center [15, 380] width 13 height 13
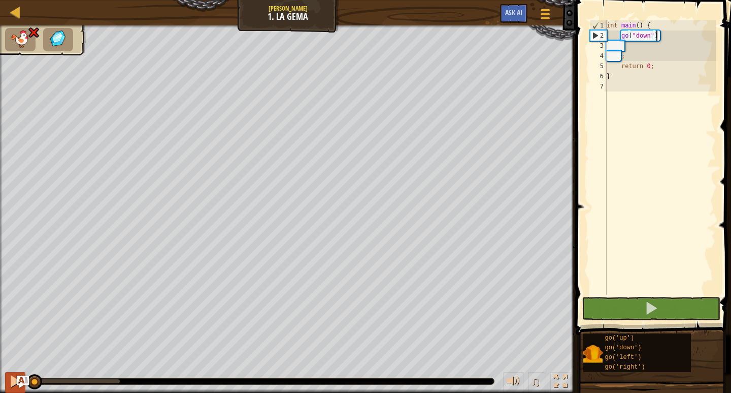
drag, startPoint x: 121, startPoint y: 381, endPoint x: 16, endPoint y: 374, distance: 105.4
click at [16, 374] on div "♫" at bounding box center [288, 378] width 576 height 30
click at [616, 45] on div "int main ( ) { go ( " down " ) ; return 0 ; }" at bounding box center [660, 167] width 111 height 295
drag, startPoint x: 645, startPoint y: 35, endPoint x: 658, endPoint y: 36, distance: 12.7
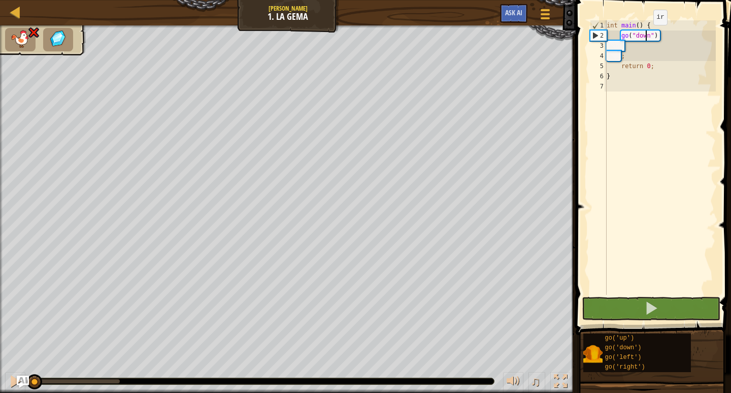
click at [658, 36] on div "int main ( ) { go ( " down " ) ; return 0 ; }" at bounding box center [660, 167] width 111 height 295
click at [652, 34] on div "int main ( ) { go ( " down " ) ; return 0 ; }" at bounding box center [660, 157] width 111 height 274
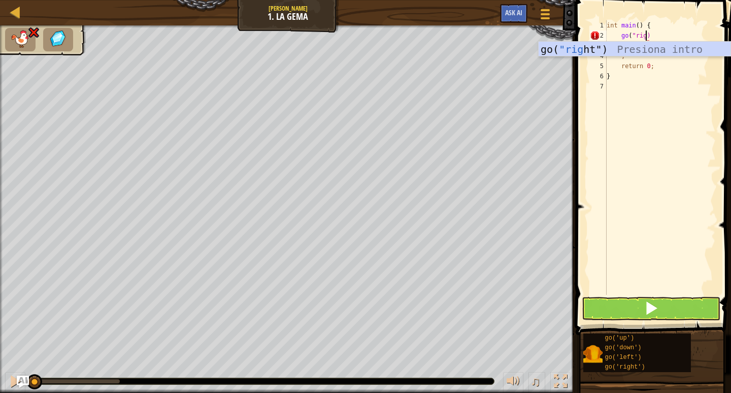
scroll to position [5, 6]
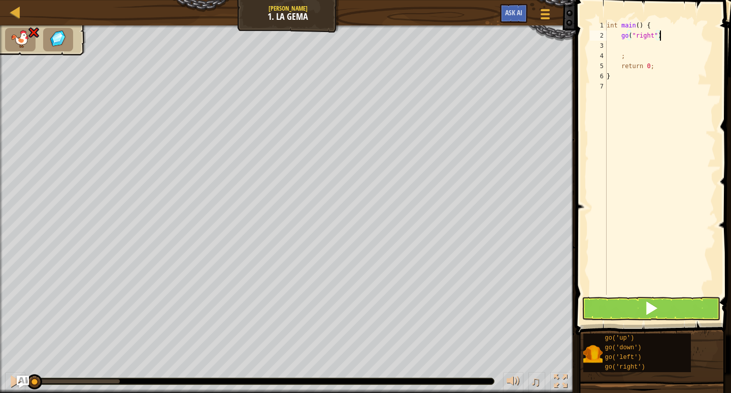
type textarea "go("right")"
click at [627, 306] on button at bounding box center [651, 308] width 139 height 23
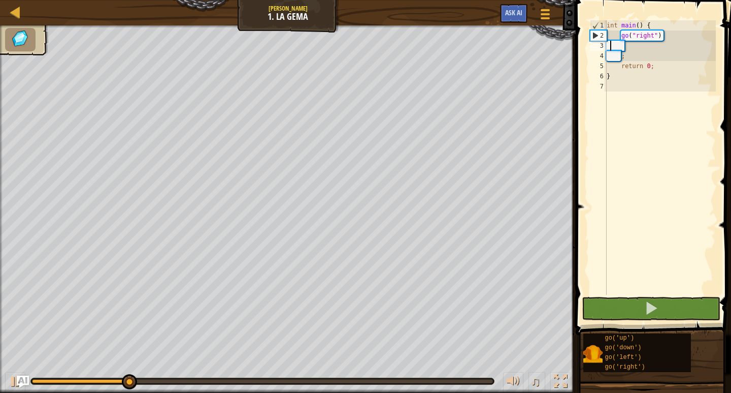
click at [612, 42] on div "int main ( ) { go ( " right " ) ; return 0 ; }" at bounding box center [660, 167] width 111 height 295
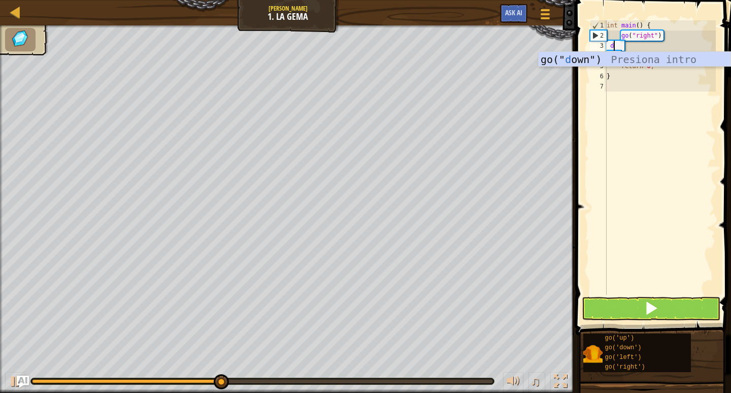
scroll to position [5, 2]
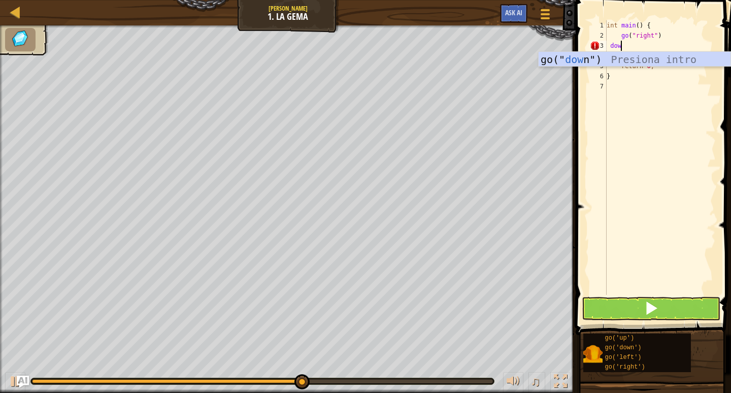
type textarea "down"
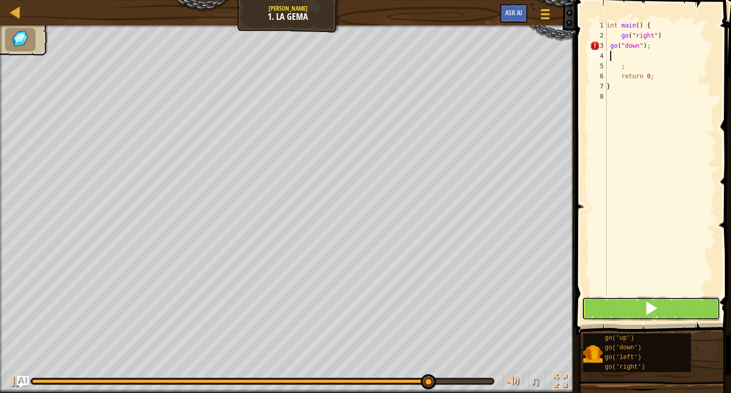
click at [642, 301] on button at bounding box center [651, 308] width 139 height 23
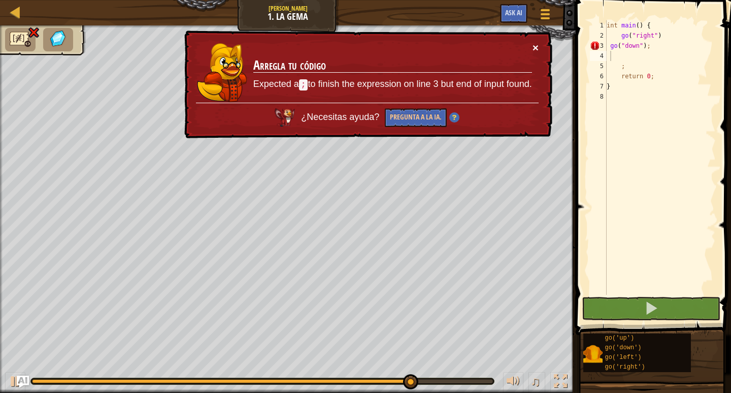
click at [536, 46] on button "×" at bounding box center [536, 47] width 6 height 11
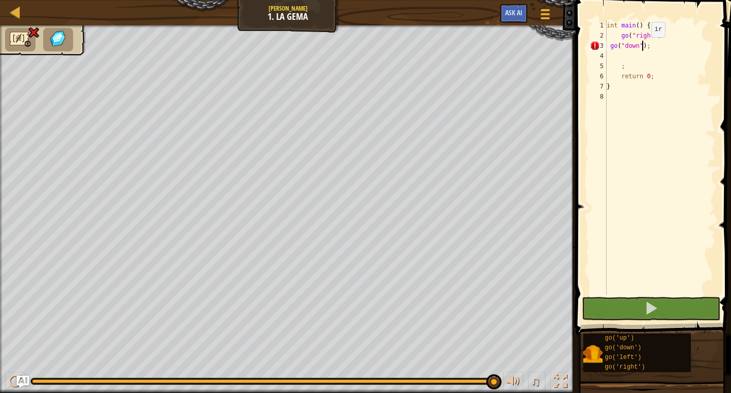
click at [643, 47] on div "int main ( ) { go ( " right " ) go ( " down " ) ; ; return 0 ; }" at bounding box center [660, 167] width 111 height 295
click at [649, 44] on div "int main ( ) { go ( " right " ) go ( " down " ) ; ; return 0 ; }" at bounding box center [660, 167] width 111 height 295
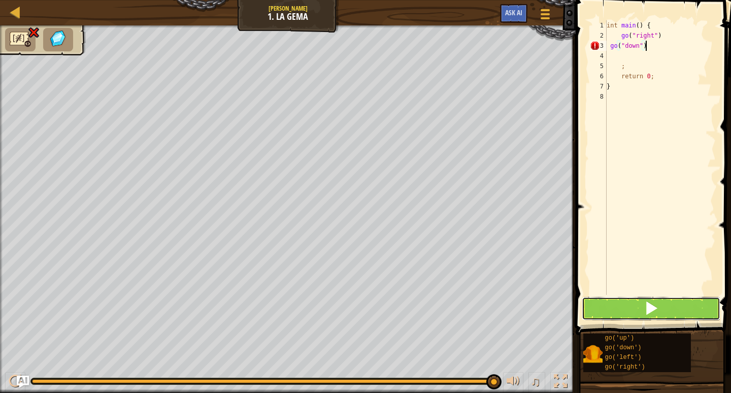
click at [602, 299] on button at bounding box center [651, 308] width 139 height 23
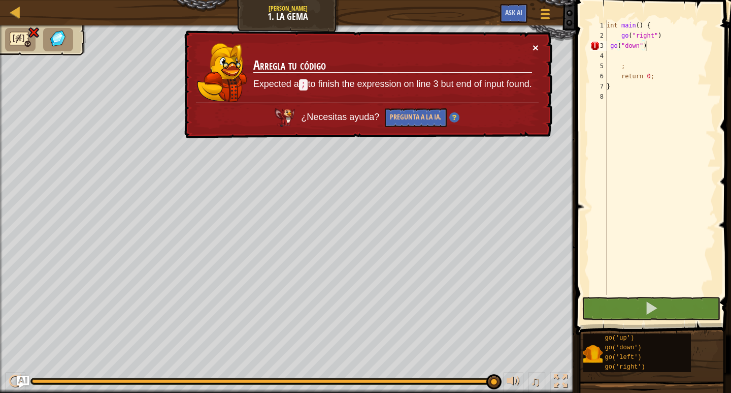
click at [535, 46] on button "×" at bounding box center [536, 47] width 6 height 11
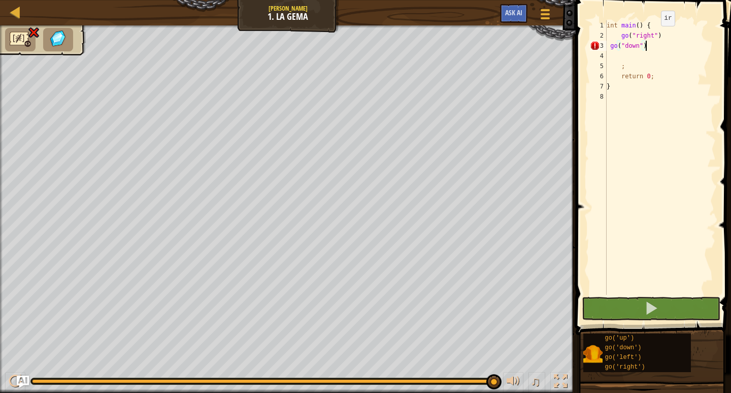
click at [653, 36] on div "int main ( ) { go ( " right " ) go ( " down " ) ; return 0 ; }" at bounding box center [660, 167] width 111 height 295
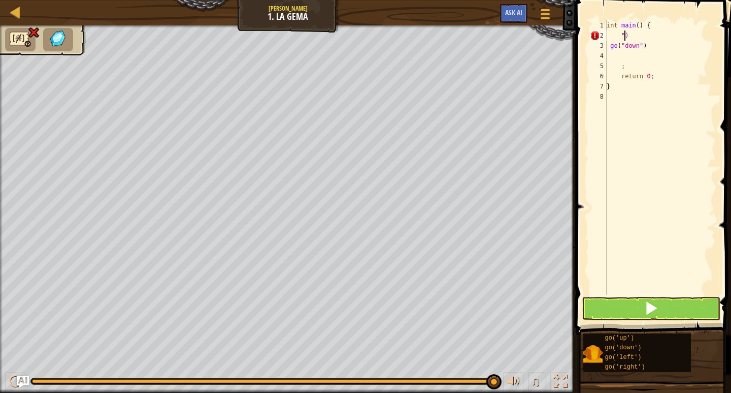
click at [626, 35] on div "int main ( ) { " ) go ( " down " ) ; return 0 ; }" at bounding box center [660, 167] width 111 height 295
click at [630, 37] on div "int main ( ) { " ) go ( " down " ) ; return 0 ; }" at bounding box center [660, 167] width 111 height 295
type textarea """
click at [648, 303] on span at bounding box center [652, 308] width 14 height 14
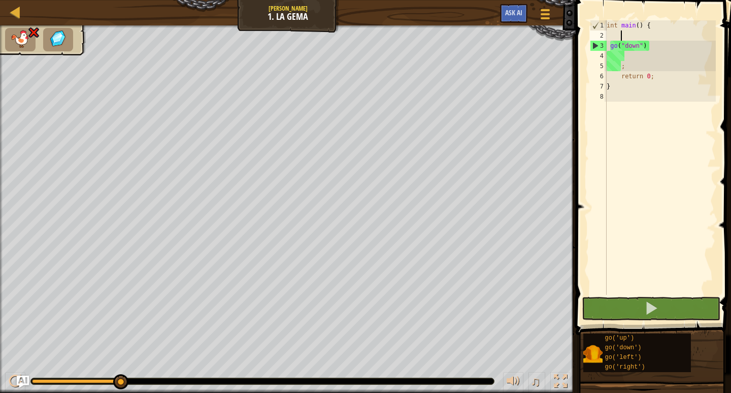
click at [617, 56] on div "int main ( ) { go ( " down " ) ; return 0 ; }" at bounding box center [660, 167] width 111 height 295
click at [616, 67] on div "int main ( ) { go ( " down " ) ; return 0 ; }" at bounding box center [660, 167] width 111 height 295
drag, startPoint x: 120, startPoint y: 377, endPoint x: 1, endPoint y: 343, distance: 124.0
click at [0, 344] on div "♫ Kindling Elemental" at bounding box center [365, 208] width 731 height 367
click at [30, 30] on img at bounding box center [33, 32] width 13 height 12
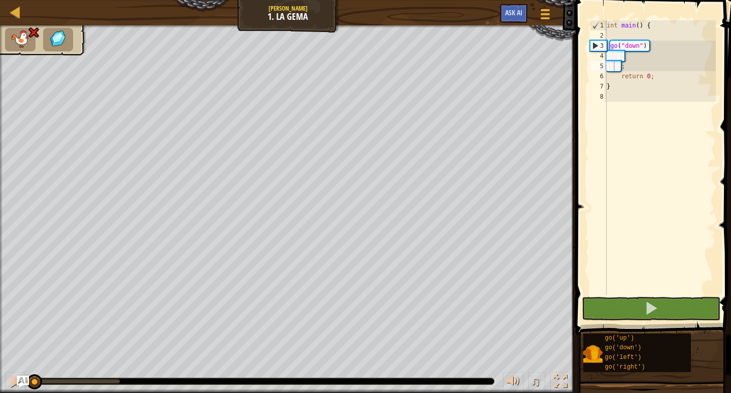
click at [21, 42] on img at bounding box center [20, 39] width 21 height 18
click at [17, 39] on img at bounding box center [20, 39] width 21 height 18
drag, startPoint x: 42, startPoint y: 36, endPoint x: 31, endPoint y: 35, distance: 11.2
click at [42, 35] on ul at bounding box center [43, 39] width 76 height 23
click at [31, 35] on img at bounding box center [33, 32] width 13 height 12
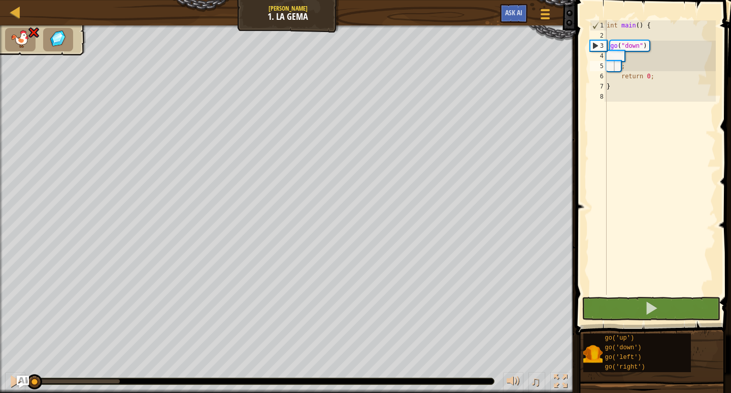
drag, startPoint x: 34, startPoint y: 378, endPoint x: 2, endPoint y: 380, distance: 32.1
click at [2, 380] on div "♫" at bounding box center [288, 378] width 576 height 30
click at [639, 50] on div "int main ( ) { go ( " down " ) ; return 0 ; }" at bounding box center [660, 167] width 111 height 295
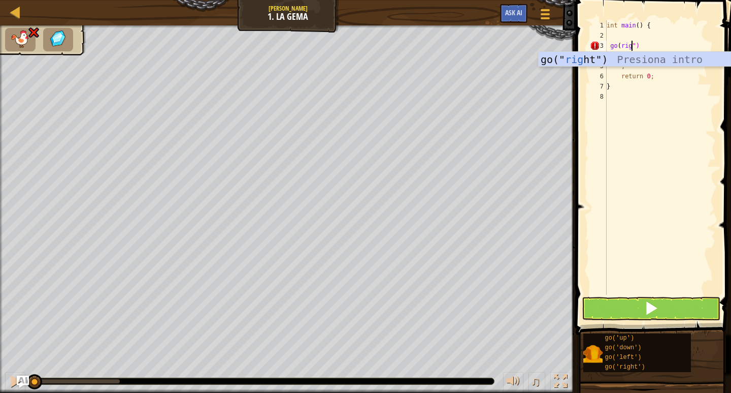
scroll to position [5, 5]
type textarea "go("right")"
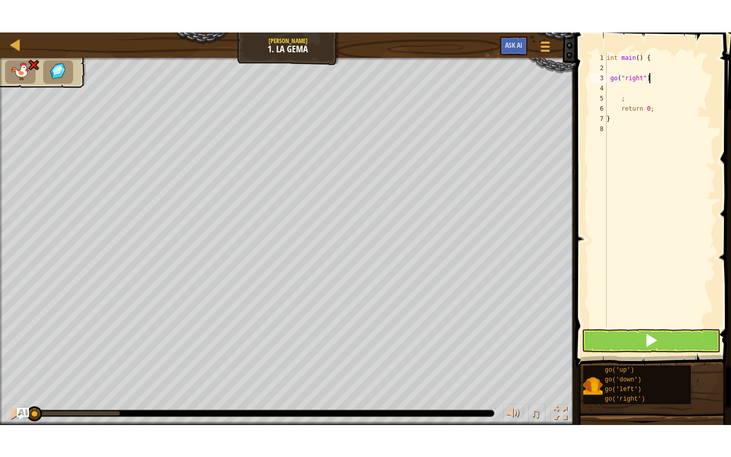
scroll to position [5, 0]
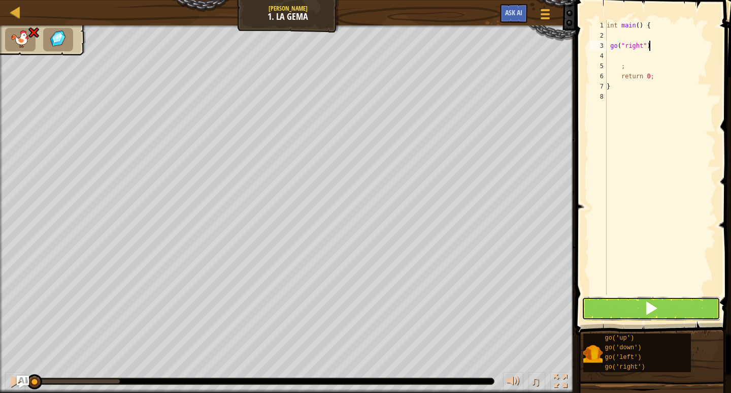
click at [629, 312] on button at bounding box center [651, 308] width 139 height 23
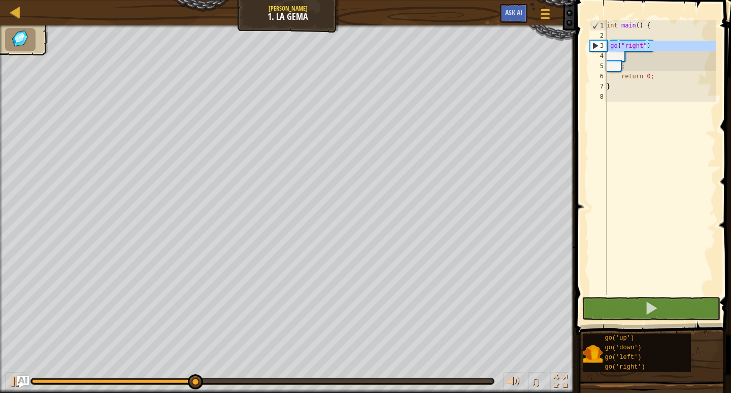
click at [595, 45] on div "3" at bounding box center [599, 46] width 16 height 10
click at [595, 48] on div "3" at bounding box center [599, 46] width 16 height 10
type textarea "go("right")"
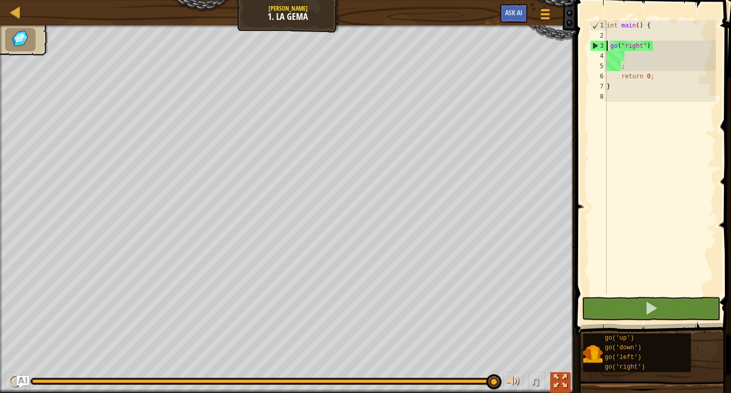
click at [564, 378] on div at bounding box center [560, 380] width 13 height 13
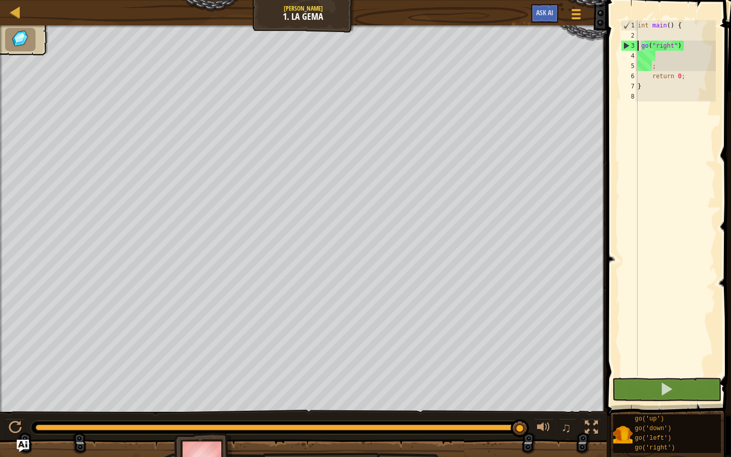
click at [651, 180] on div "int main ( ) { go ( " right " ) ; return 0 ; }" at bounding box center [676, 208] width 80 height 376
click at [657, 392] on button at bounding box center [667, 389] width 109 height 23
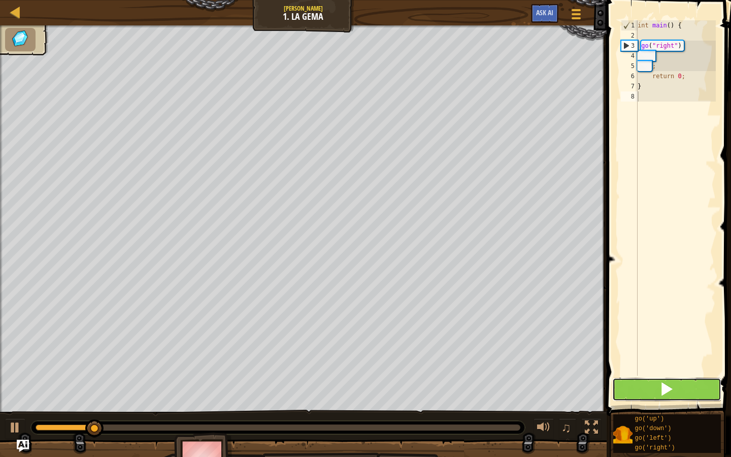
click at [656, 392] on button at bounding box center [667, 389] width 109 height 23
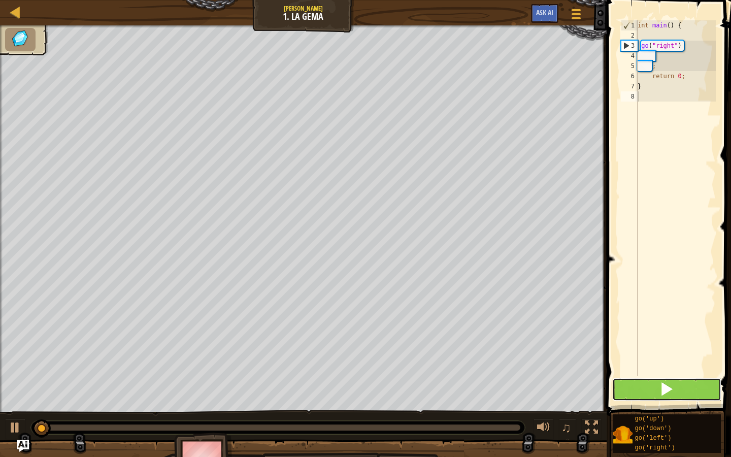
click at [656, 392] on button at bounding box center [667, 389] width 109 height 23
click at [644, 57] on div "int main ( ) { go ( " right " ) ; return 0 ; }" at bounding box center [676, 208] width 80 height 376
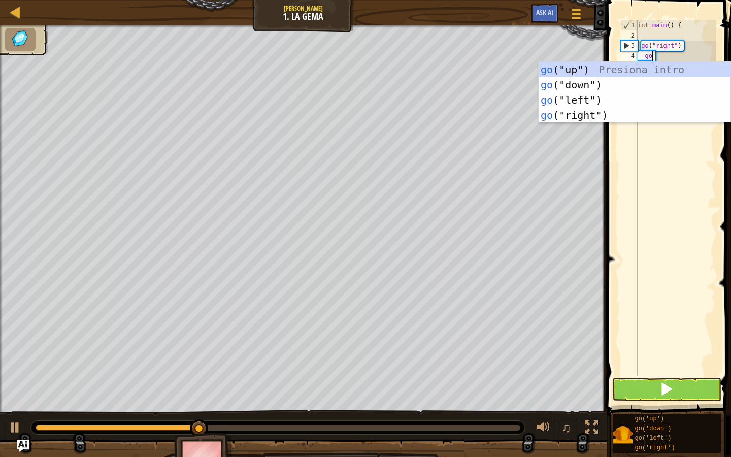
scroll to position [5, 2]
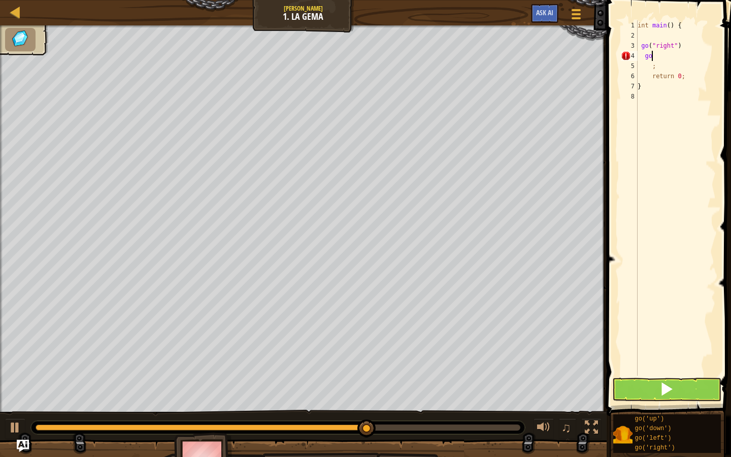
type textarea "g"
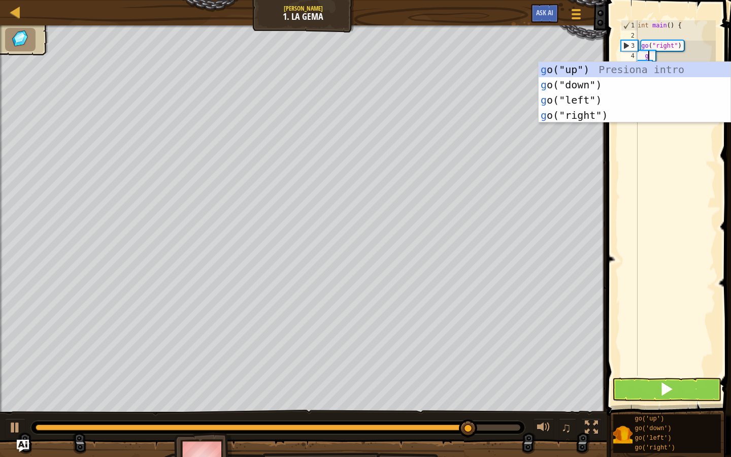
type textarea "go"
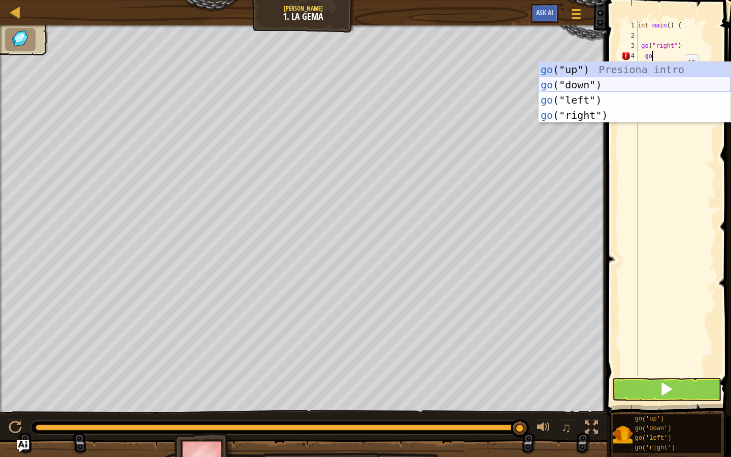
click at [579, 82] on div "go ("up") Presiona intro go ("down") Presiona intro go ("left") Presiona intro …" at bounding box center [635, 107] width 192 height 91
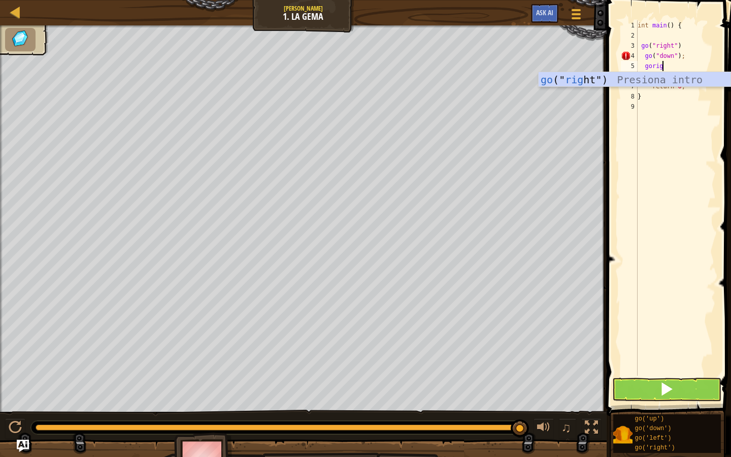
type textarea "gorigt"
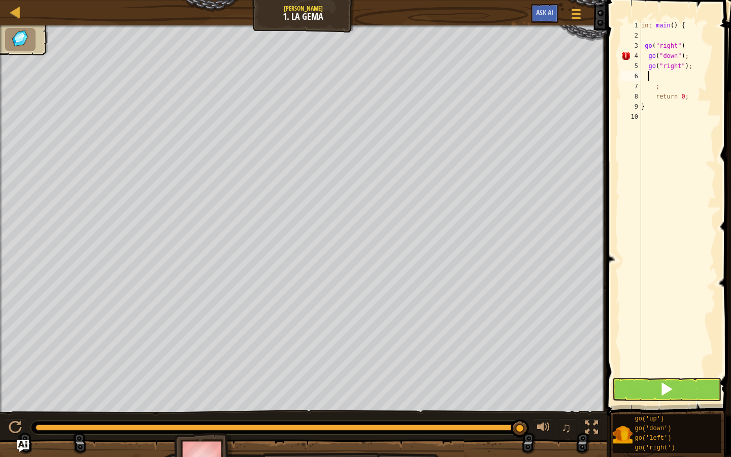
scroll to position [5, 2]
click at [657, 392] on button at bounding box center [667, 389] width 109 height 23
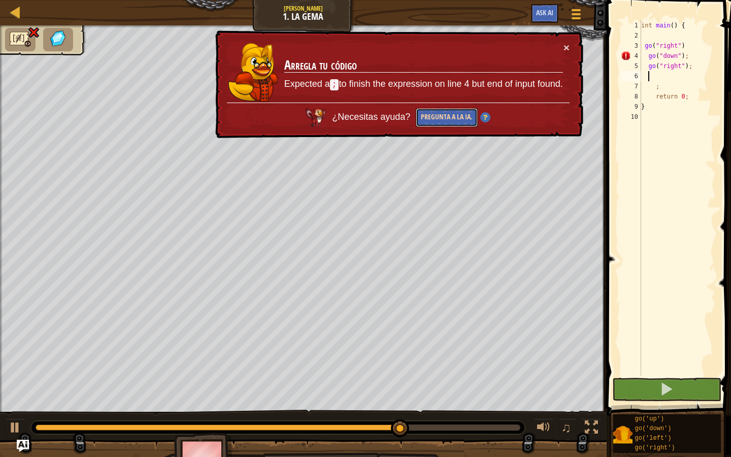
click at [449, 116] on button "Pregunta a la IA." at bounding box center [447, 117] width 62 height 19
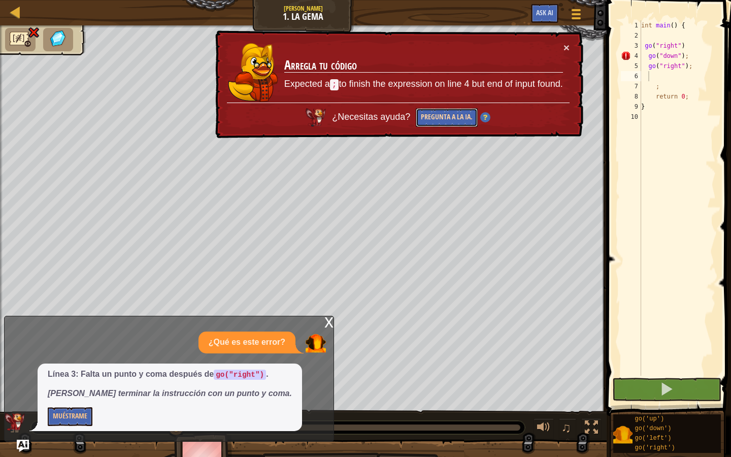
click at [440, 116] on button "Pregunta a la IA." at bounding box center [447, 117] width 62 height 19
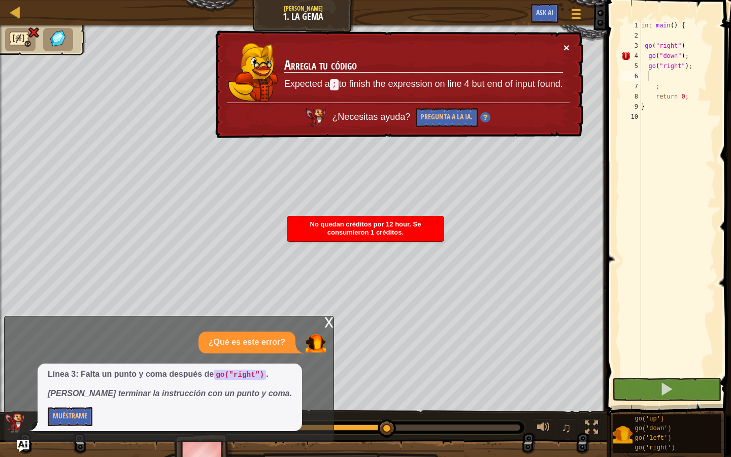
click at [564, 49] on button "×" at bounding box center [567, 47] width 6 height 11
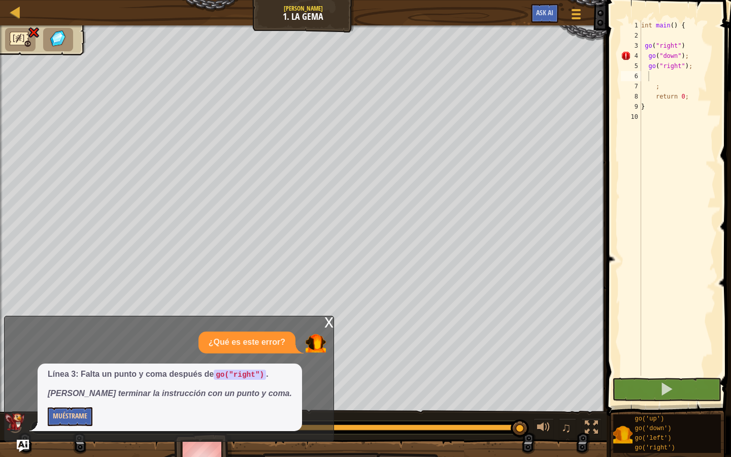
drag, startPoint x: 46, startPoint y: 366, endPoint x: 59, endPoint y: 410, distance: 45.6
click at [58, 392] on div "¿Qué es este error? Línea 3: Falta un punto y coma después de go("right") . [PE…" at bounding box center [167, 382] width 324 height 100
click at [62, 392] on button "Muéstrame" at bounding box center [70, 416] width 45 height 19
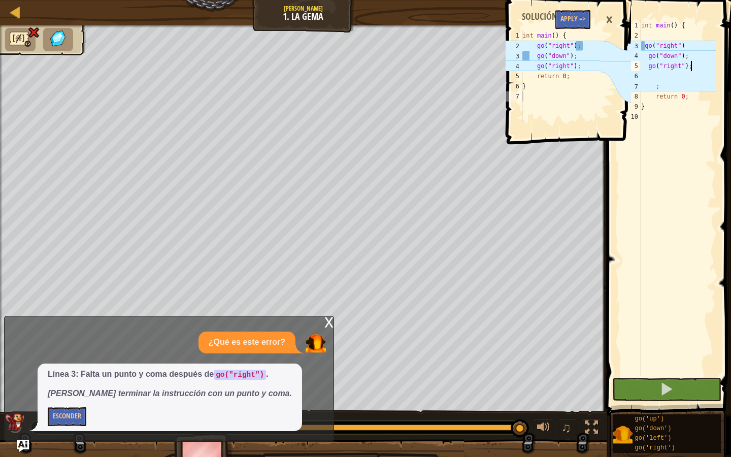
click at [693, 70] on div "int main ( ) { go ( " right " ) go ( " down " ) ; go ( " right " ) ; ; return 0…" at bounding box center [678, 208] width 77 height 376
drag, startPoint x: 687, startPoint y: 101, endPoint x: 686, endPoint y: 106, distance: 5.3
click at [687, 103] on div "int main ( ) { go ( " right " ) go ( " down " ) ; go ( " right " ) ; ; return 0…" at bounding box center [678, 208] width 77 height 376
type textarea "return 0; }"
click at [686, 112] on div "int main ( ) { go ( " right " ) go ( " down " ) ; go ( " right " ) ; ; return 0…" at bounding box center [678, 208] width 77 height 376
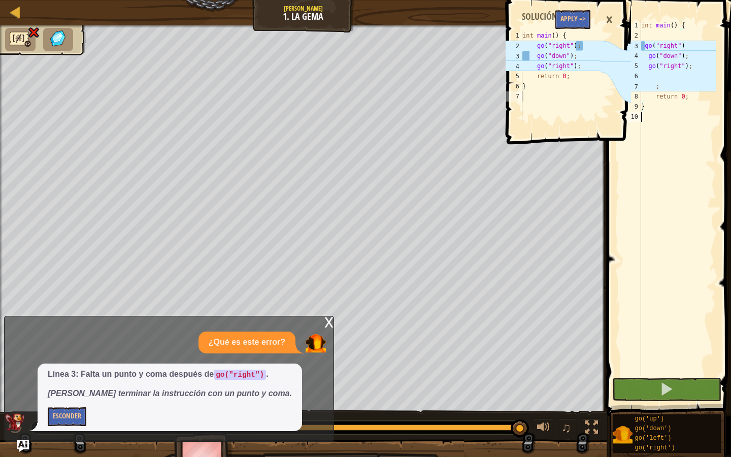
scroll to position [5, 0]
click at [666, 88] on div "int main ( ) { go ( " right " ) go ( " down " ) ; go ( " right " ) ; ; return 0…" at bounding box center [678, 208] width 77 height 376
type textarea ";"
click at [660, 384] on button at bounding box center [667, 389] width 109 height 23
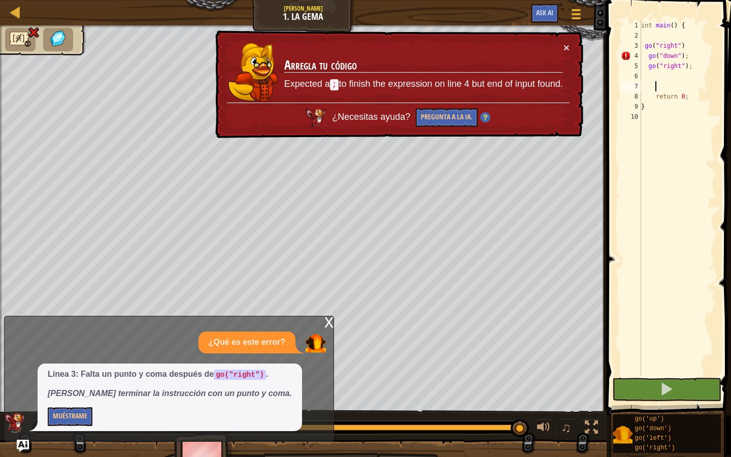
click at [329, 318] on div "x" at bounding box center [329, 321] width 9 height 10
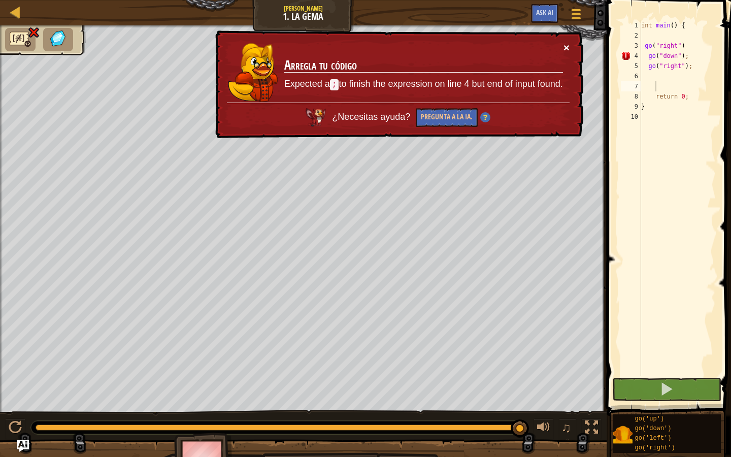
click at [564, 44] on button "×" at bounding box center [567, 47] width 6 height 11
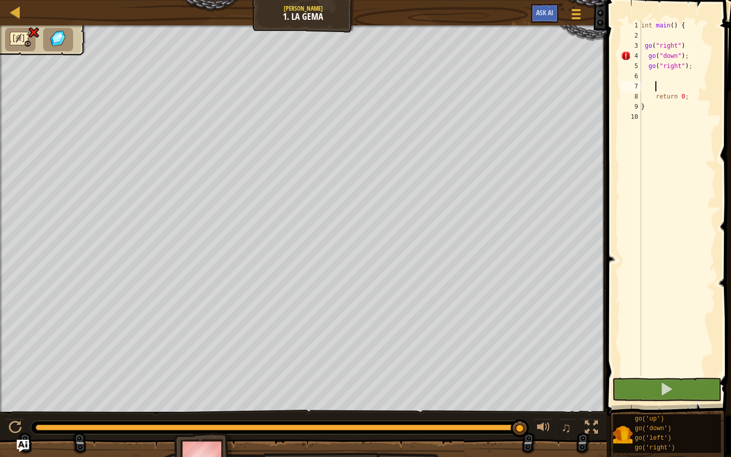
click at [690, 64] on div "int main ( ) { go ( " right " ) go ( " down " ) ; go ( " right " ) ; return 0 ;…" at bounding box center [678, 208] width 77 height 376
click at [694, 68] on div "int main ( ) { go ( " right " ) go ( " down " ) ; go ( " right " ) ; return 0 ;…" at bounding box center [678, 208] width 77 height 376
type textarea "g"
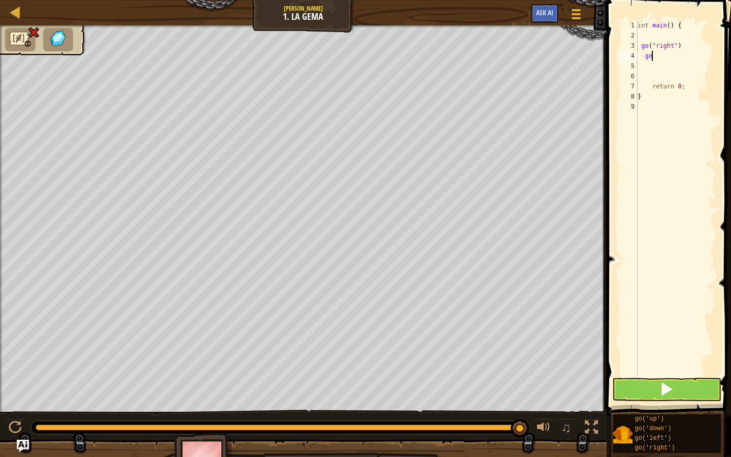
type textarea "g"
click at [684, 46] on div "int main ( ) { go ( " right " ) return 0 ; }" at bounding box center [676, 208] width 80 height 376
type textarea "g"
click at [647, 35] on div "int main ( ) { return 0 ; }" at bounding box center [676, 208] width 80 height 376
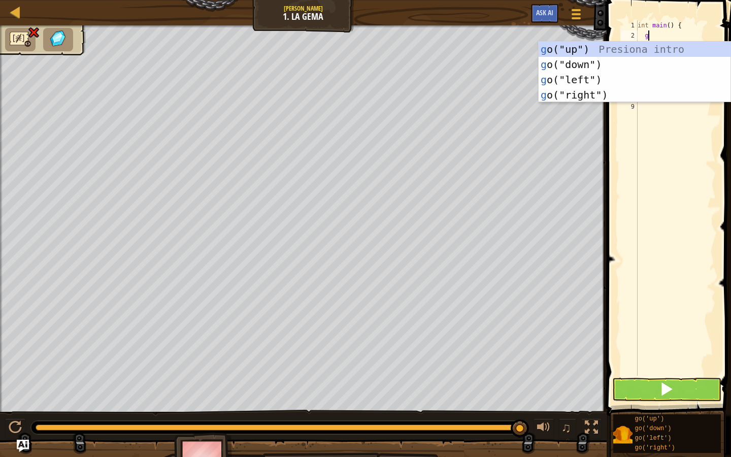
type textarea "go"
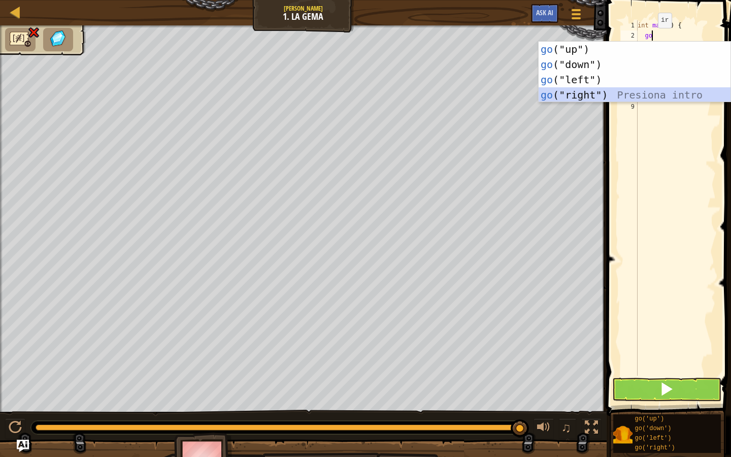
click at [608, 92] on div "go ("up") Presiona intro go ("down") Presiona intro go ("left") Presiona intro …" at bounding box center [635, 87] width 192 height 91
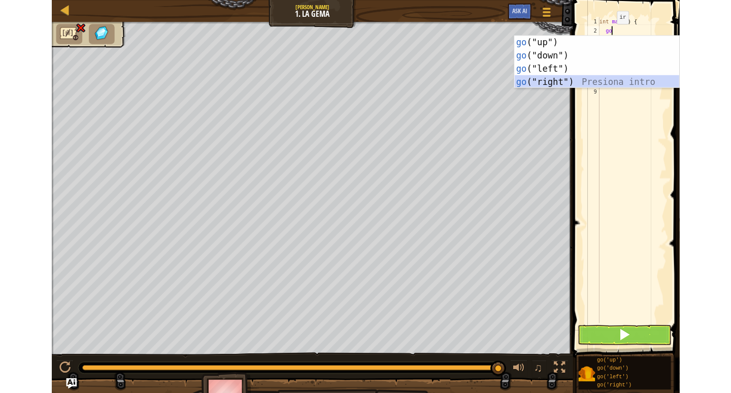
scroll to position [5, 2]
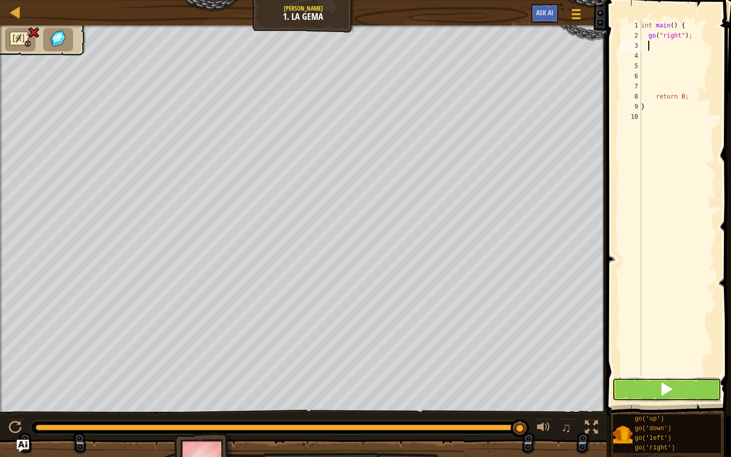
click at [644, 389] on button at bounding box center [667, 389] width 109 height 23
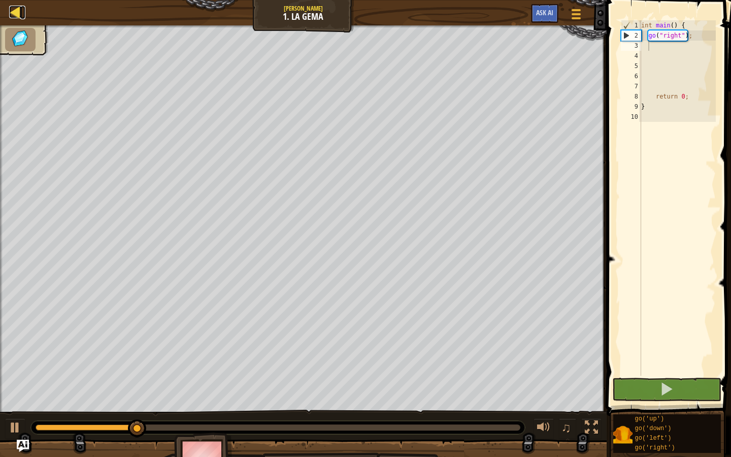
click at [16, 6] on div at bounding box center [15, 12] width 13 height 13
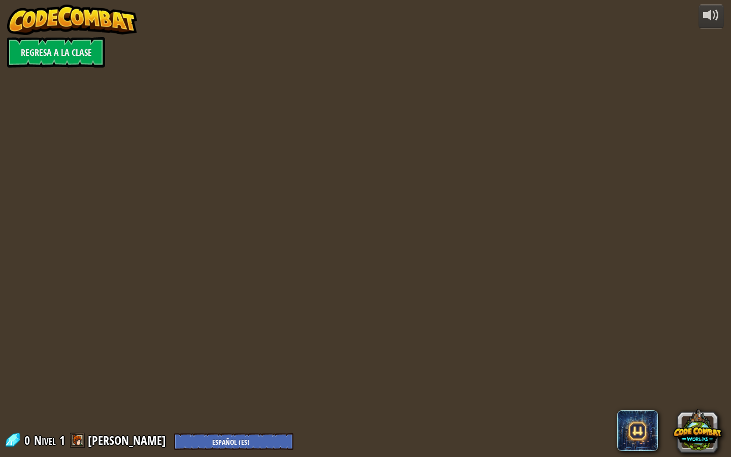
select select "es-ES"
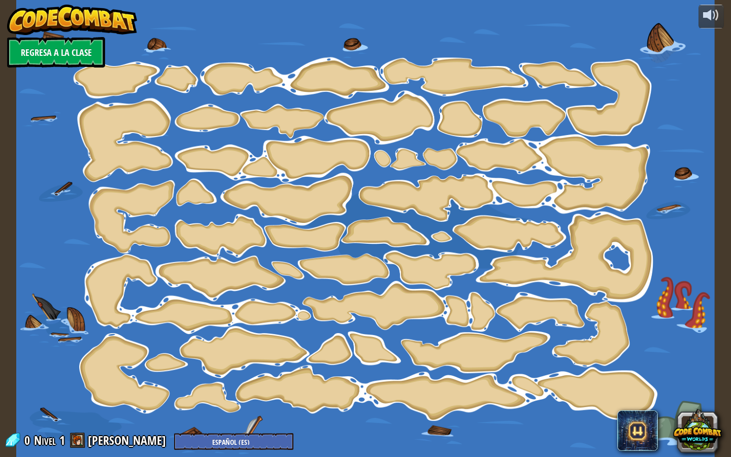
select select "es-ES"
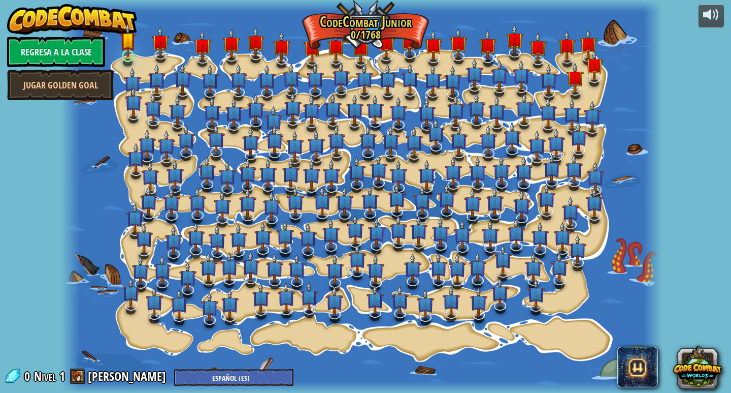
select select "es-ES"
